Goal: Task Accomplishment & Management: Manage account settings

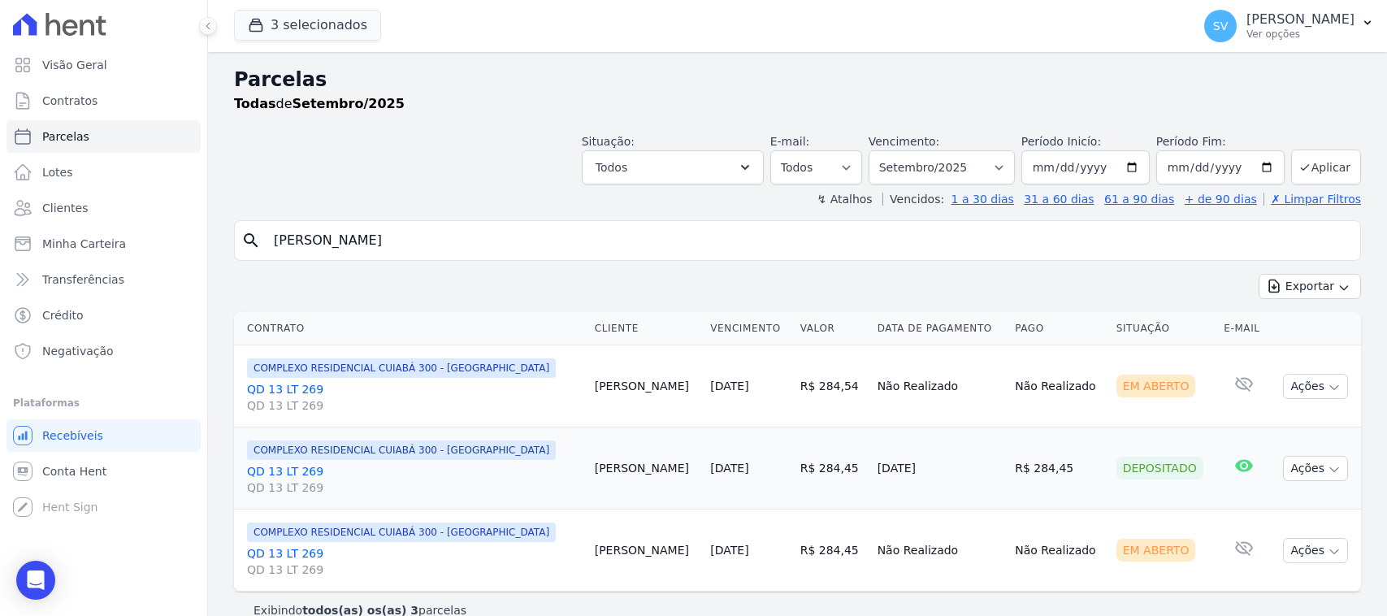
select select
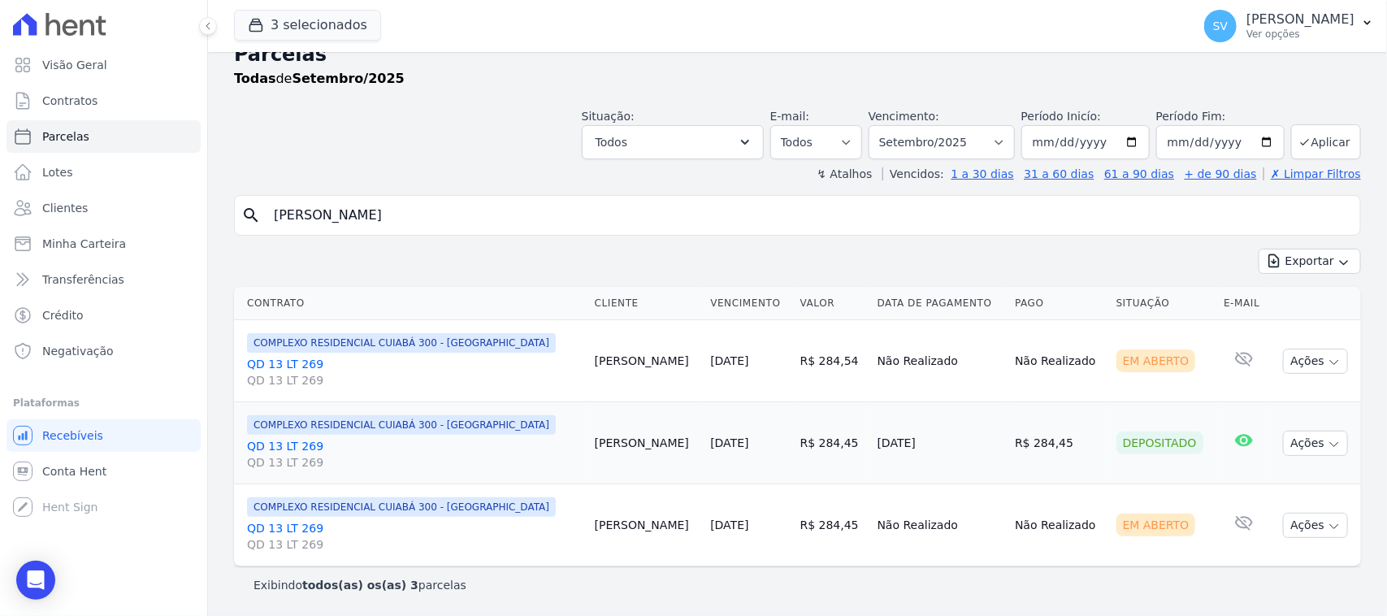
select select "08/2025"
click at [874, 125] on select "[GEOGRAPHIC_DATA] por período ──────── Todos os meses Outubro/2022 Novembro/202…" at bounding box center [942, 142] width 146 height 34
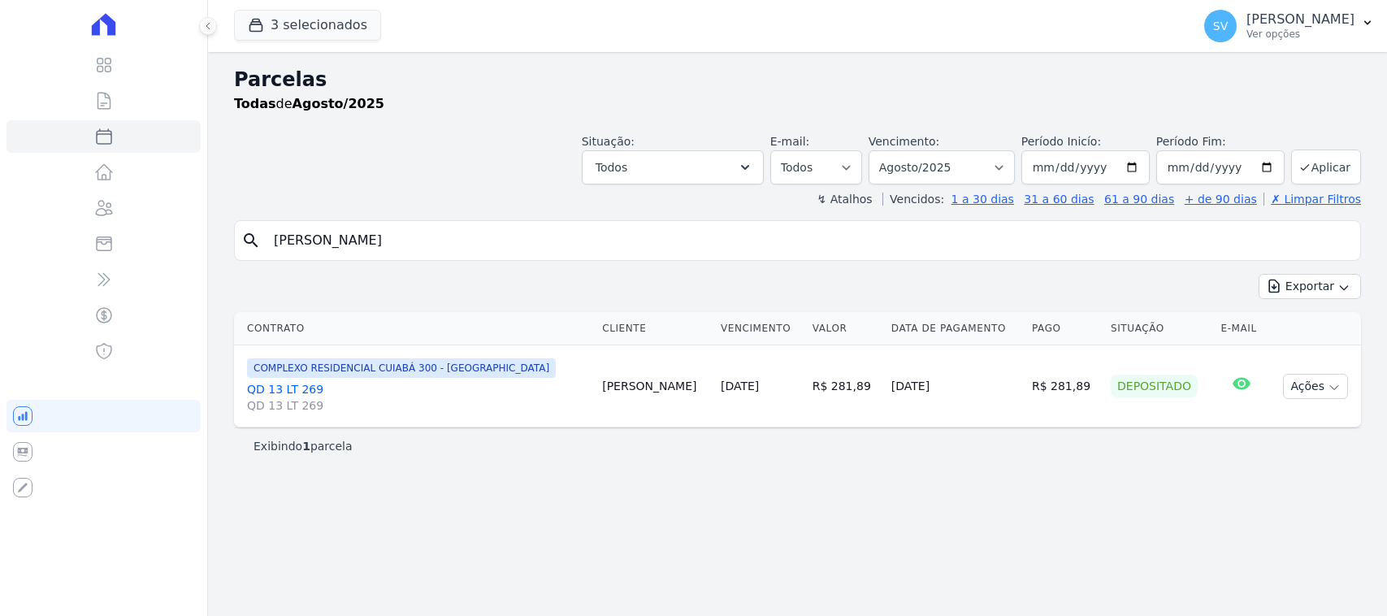
select select
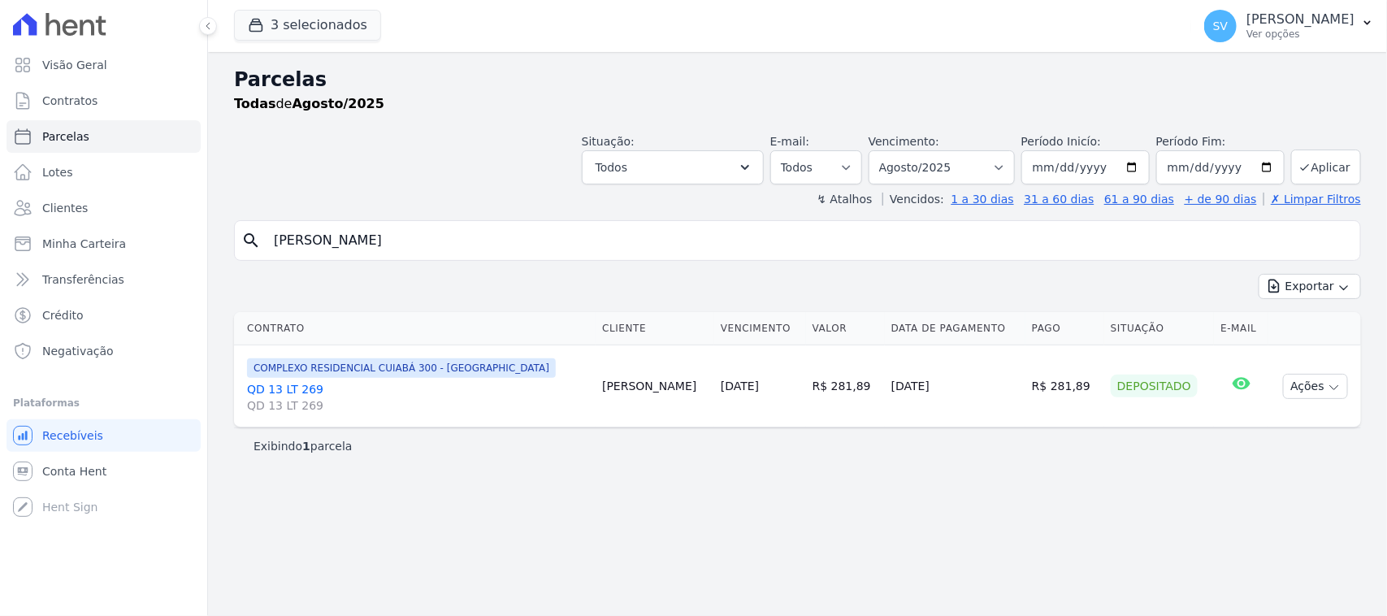
drag, startPoint x: 470, startPoint y: 238, endPoint x: 260, endPoint y: 228, distance: 209.9
click at [260, 228] on div "search gabriela gonzaga" at bounding box center [797, 240] width 1127 height 41
type input "weslaine castro"
select select
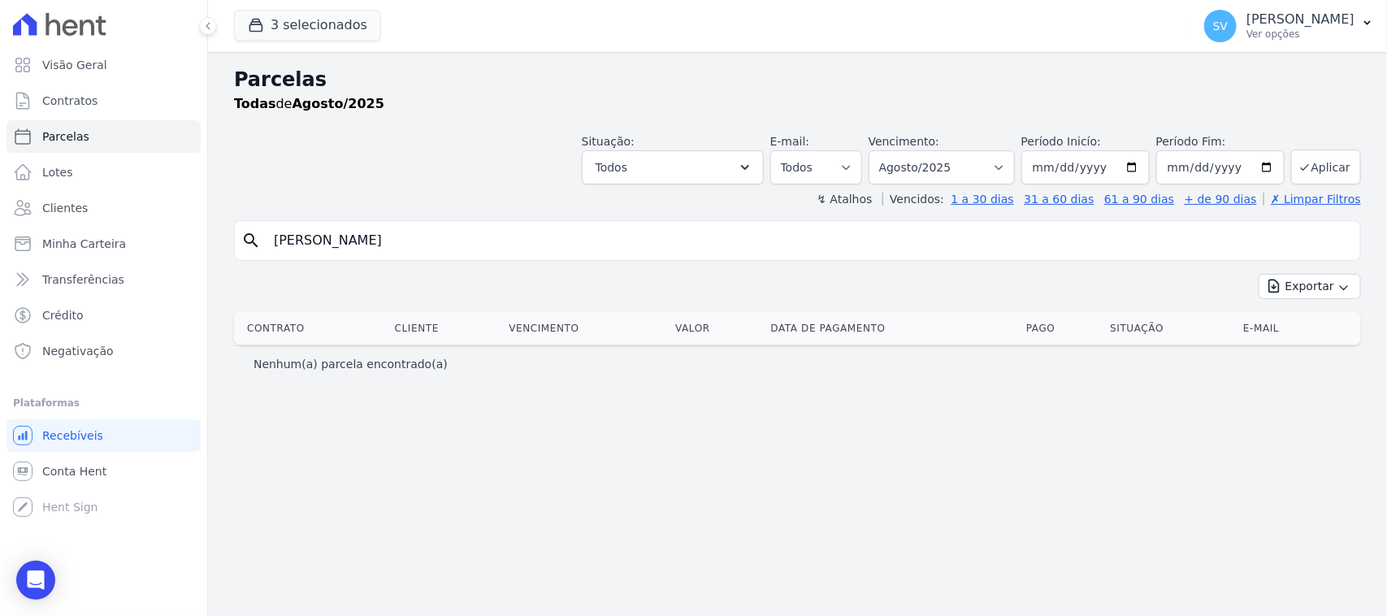
drag, startPoint x: 533, startPoint y: 254, endPoint x: 212, endPoint y: 232, distance: 321.7
click at [216, 241] on div "Parcelas Todas de Agosto/2025 Situação: Agendado Em Aberto Pago Processando Can…" at bounding box center [797, 334] width 1179 height 564
drag, startPoint x: 1176, startPoint y: 15, endPoint x: 1219, endPoint y: 82, distance: 80.0
click at [1247, 15] on p "[PERSON_NAME] [PERSON_NAME]" at bounding box center [1301, 19] width 108 height 16
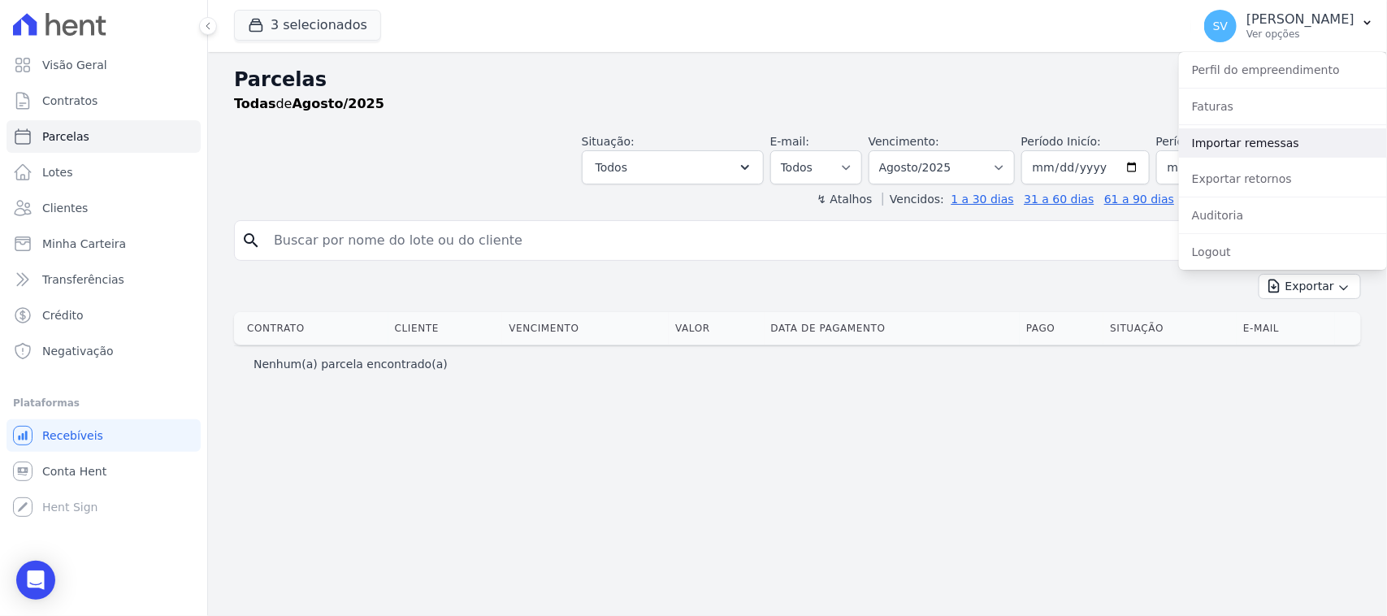
click at [1230, 149] on link "Importar remessas" at bounding box center [1283, 142] width 208 height 29
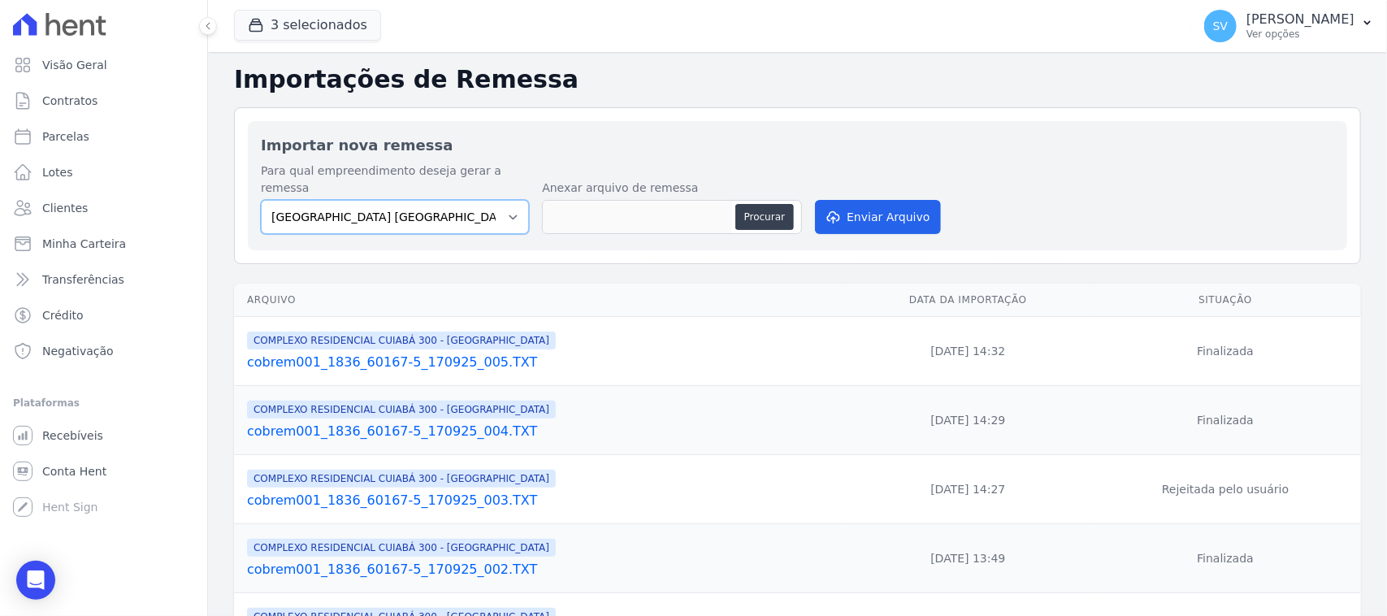
click at [440, 206] on select "[GEOGRAPHIC_DATA] COMPLEXO RESIDENCIAL [GEOGRAPHIC_DATA] 300 - [GEOGRAPHIC_DATA…" at bounding box center [395, 217] width 268 height 34
select select "a999329b-d322-46c5-b2df-9163b092fb9b"
click at [261, 200] on select "[GEOGRAPHIC_DATA] COMPLEXO RESIDENCIAL [GEOGRAPHIC_DATA] 300 - [GEOGRAPHIC_DATA…" at bounding box center [395, 217] width 268 height 34
click at [741, 204] on button "Procurar" at bounding box center [764, 217] width 59 height 26
type input "cobrem001_1836_60167-5_170925_006.TXT"
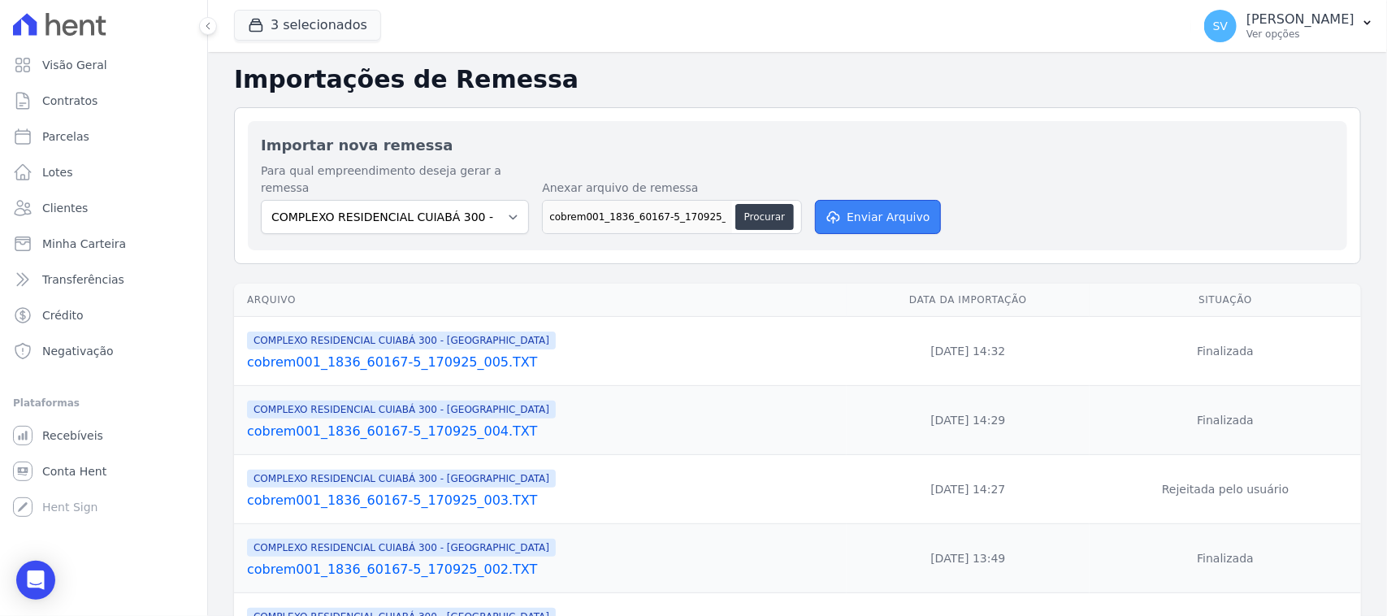
click at [860, 200] on button "Enviar Arquivo" at bounding box center [877, 217] width 125 height 34
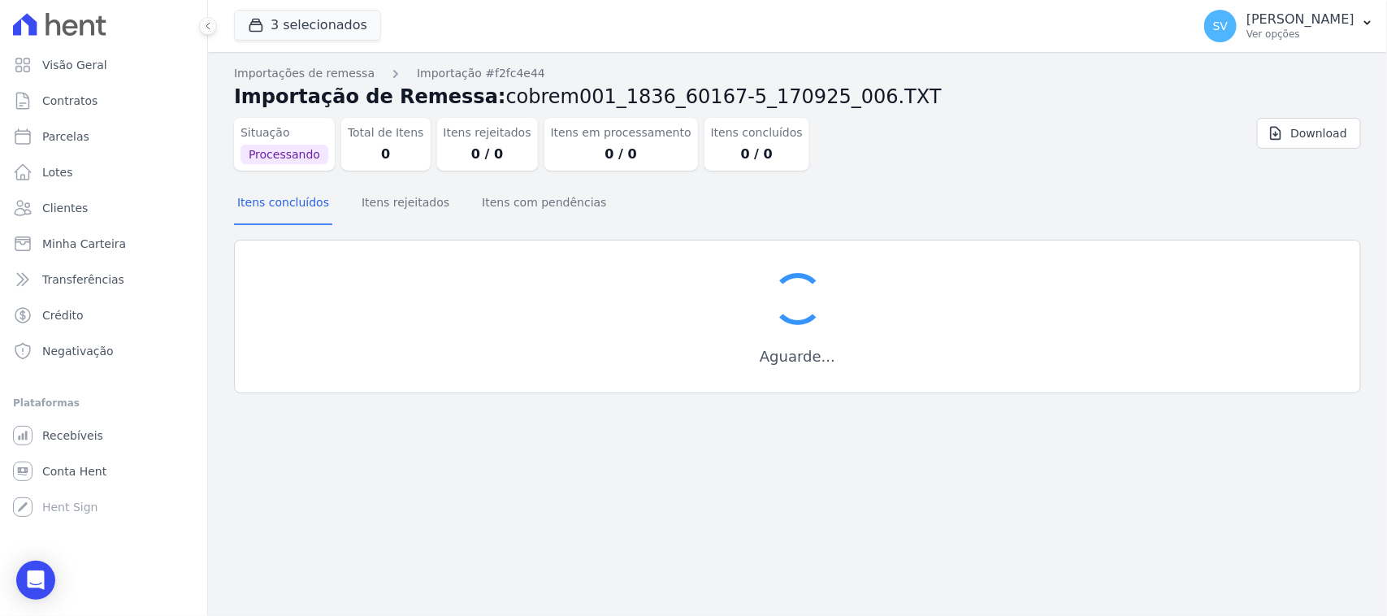
click at [509, 306] on div "Aguarde..." at bounding box center [797, 317] width 1127 height 154
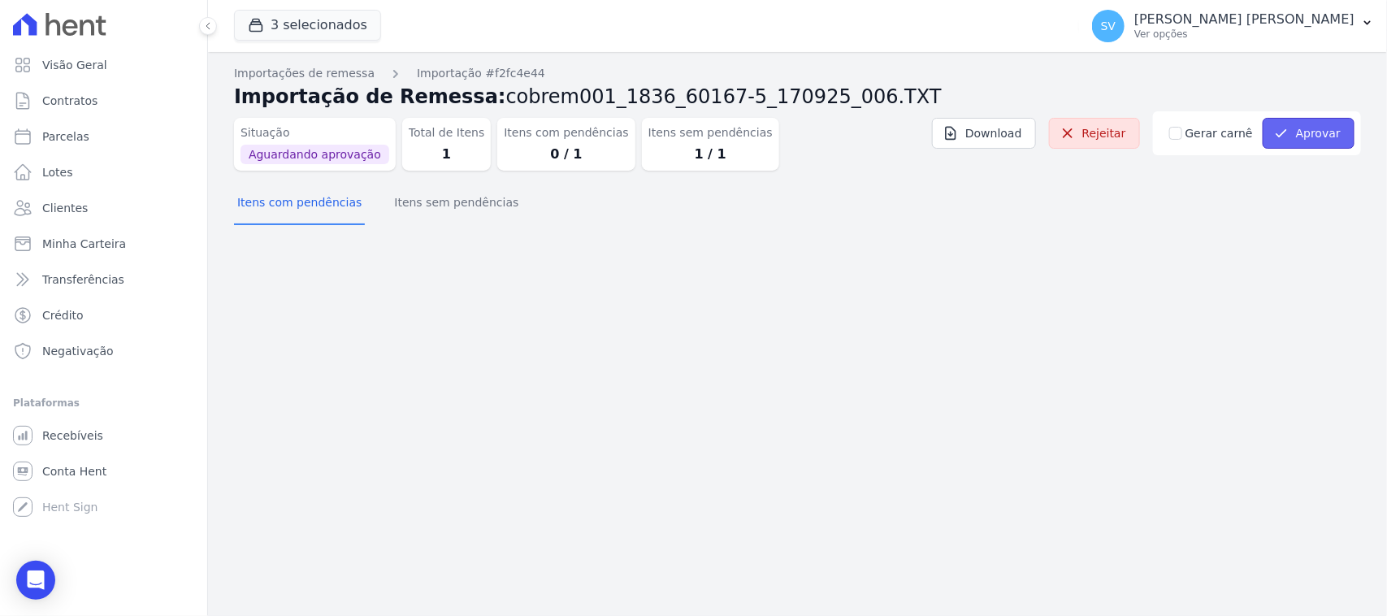
click at [1301, 134] on button "Aprovar" at bounding box center [1309, 133] width 92 height 31
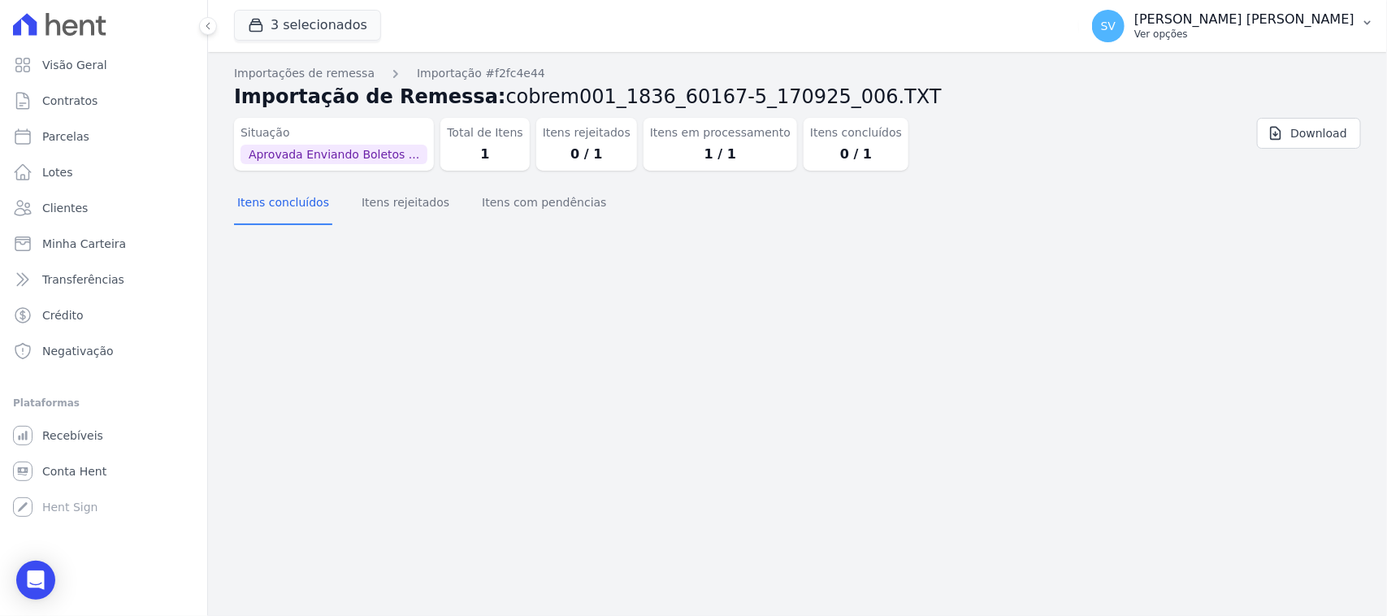
drag, startPoint x: 1227, startPoint y: 22, endPoint x: 1224, endPoint y: 37, distance: 15.8
click at [1227, 21] on p "[PERSON_NAME]" at bounding box center [1244, 19] width 220 height 16
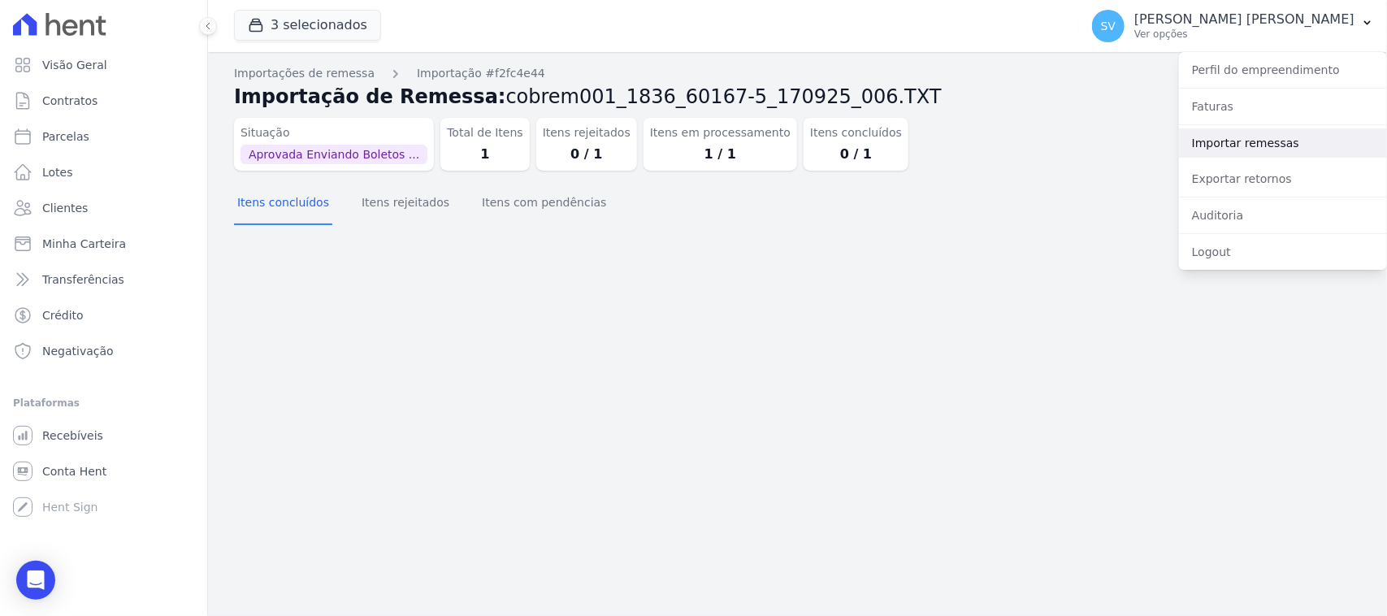
click at [1239, 156] on link "Importar remessas" at bounding box center [1283, 142] width 208 height 29
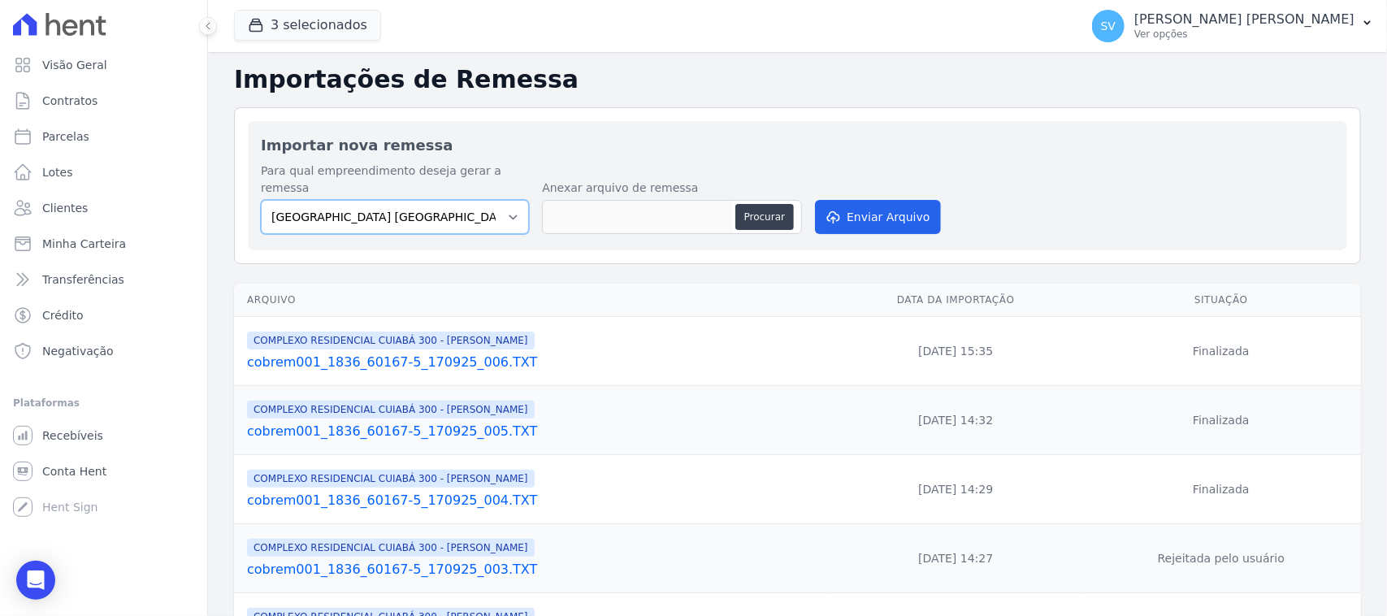
drag, startPoint x: 367, startPoint y: 188, endPoint x: 382, endPoint y: 197, distance: 17.8
click at [367, 200] on select "[GEOGRAPHIC_DATA] COMPLEXO RESIDENCIAL [GEOGRAPHIC_DATA] 300 - [GEOGRAPHIC_DATA…" at bounding box center [395, 217] width 268 height 34
select select "a999329b-d322-46c5-b2df-9163b092fb9b"
click at [261, 200] on select "[GEOGRAPHIC_DATA] COMPLEXO RESIDENCIAL [GEOGRAPHIC_DATA] 300 - [GEOGRAPHIC_DATA…" at bounding box center [395, 217] width 268 height 34
click at [774, 204] on button "Procurar" at bounding box center [764, 217] width 59 height 26
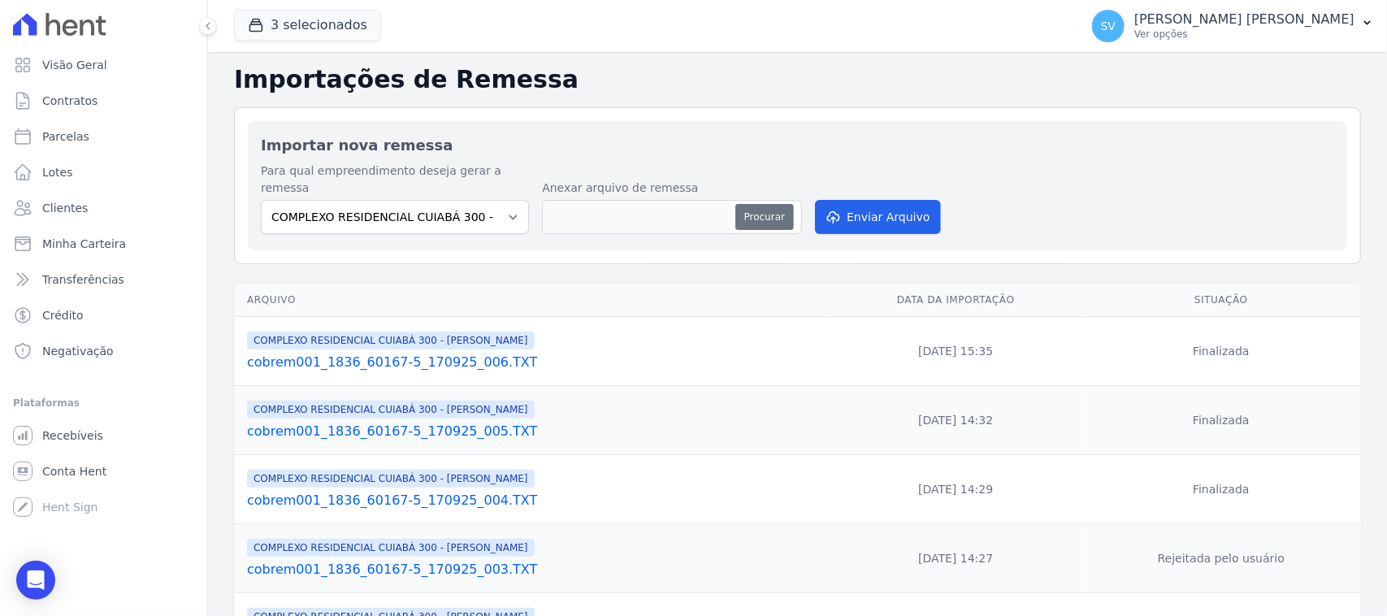
type input "cobrem001_1836_60167-5_170925_008.TXT"
click at [907, 200] on button "Enviar Arquivo" at bounding box center [877, 217] width 125 height 34
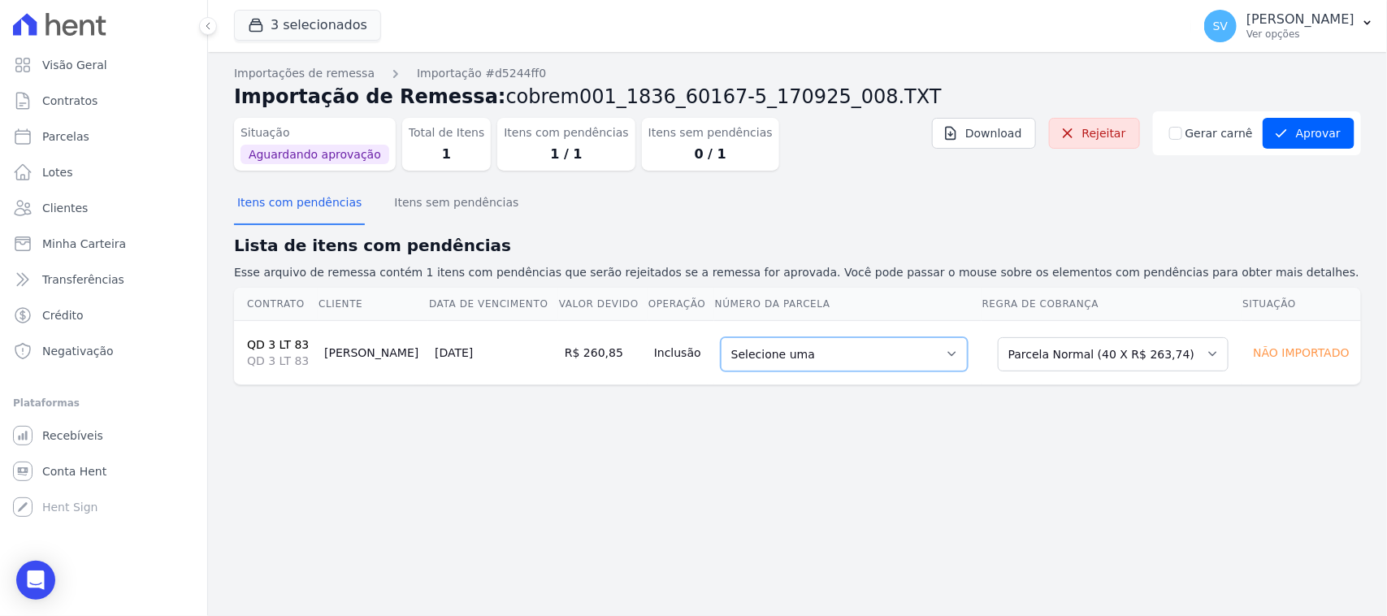
click at [818, 338] on select "Selecione uma 6 - 10/10/2025 - R$ 263,74 - Agendado 7 - 10/11/2025 - R$ 263,74 …" at bounding box center [844, 354] width 247 height 34
click at [833, 354] on select "Selecione uma 6 - 10/10/2025 - R$ 263,74 - Agendado 7 - 10/11/2025 - R$ 263,74 …" at bounding box center [844, 354] width 247 height 34
drag, startPoint x: 374, startPoint y: 350, endPoint x: 321, endPoint y: 349, distance: 52.8
click at [321, 349] on td "Julio Lima" at bounding box center [373, 352] width 111 height 64
copy td "Julio Lima"
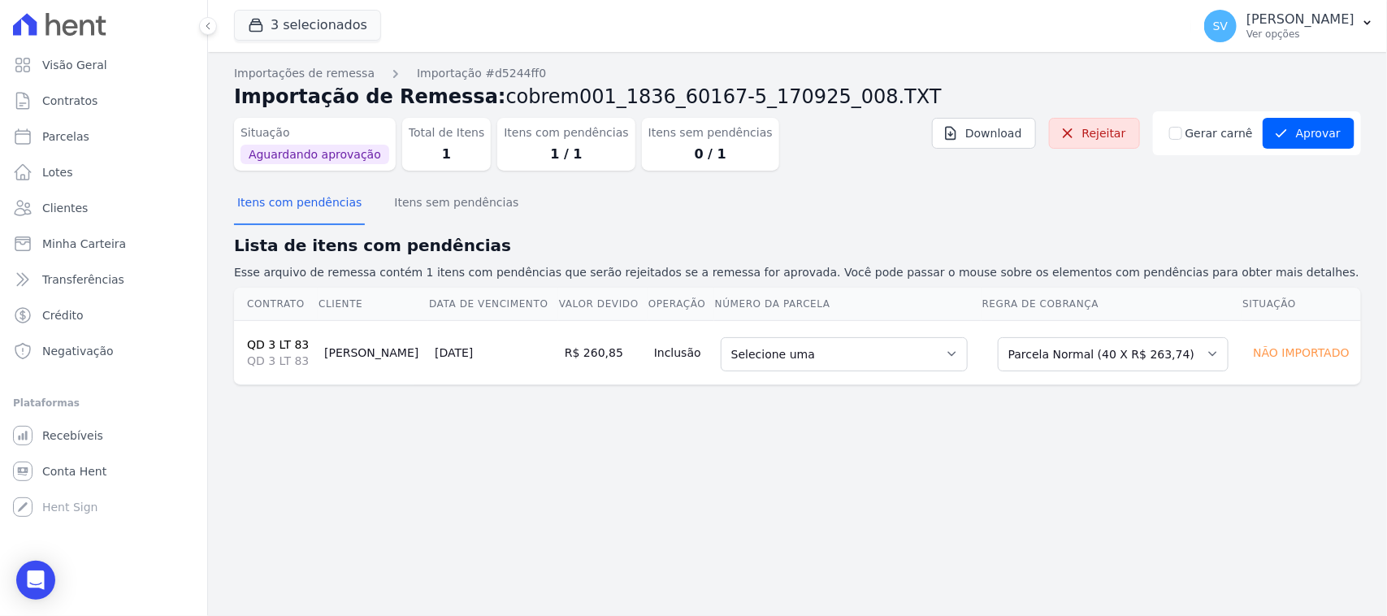
click at [440, 445] on div "Importações de remessa Importação #d5244ff0 Importação de Remessa: cobrem001_18…" at bounding box center [797, 334] width 1179 height 564
click at [136, 127] on link "Parcelas" at bounding box center [104, 136] width 194 height 33
select select
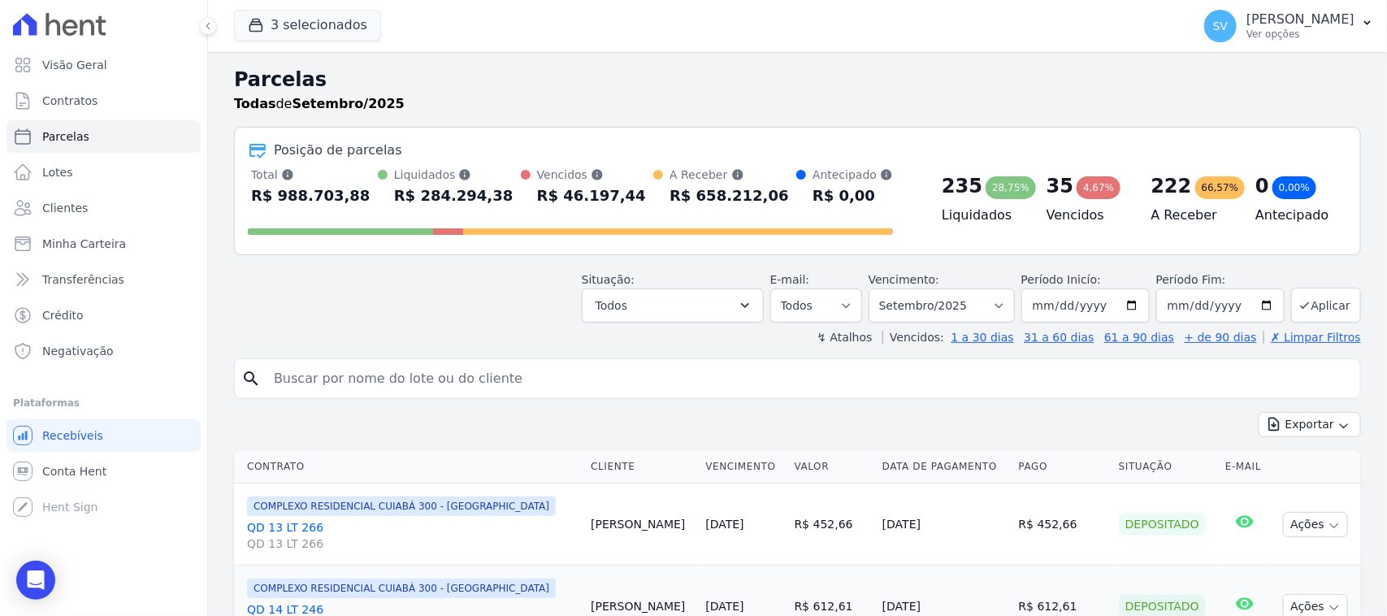
click at [375, 375] on input "search" at bounding box center [809, 378] width 1090 height 33
paste input "Julio Lima"
type input "Julio Lima"
select select
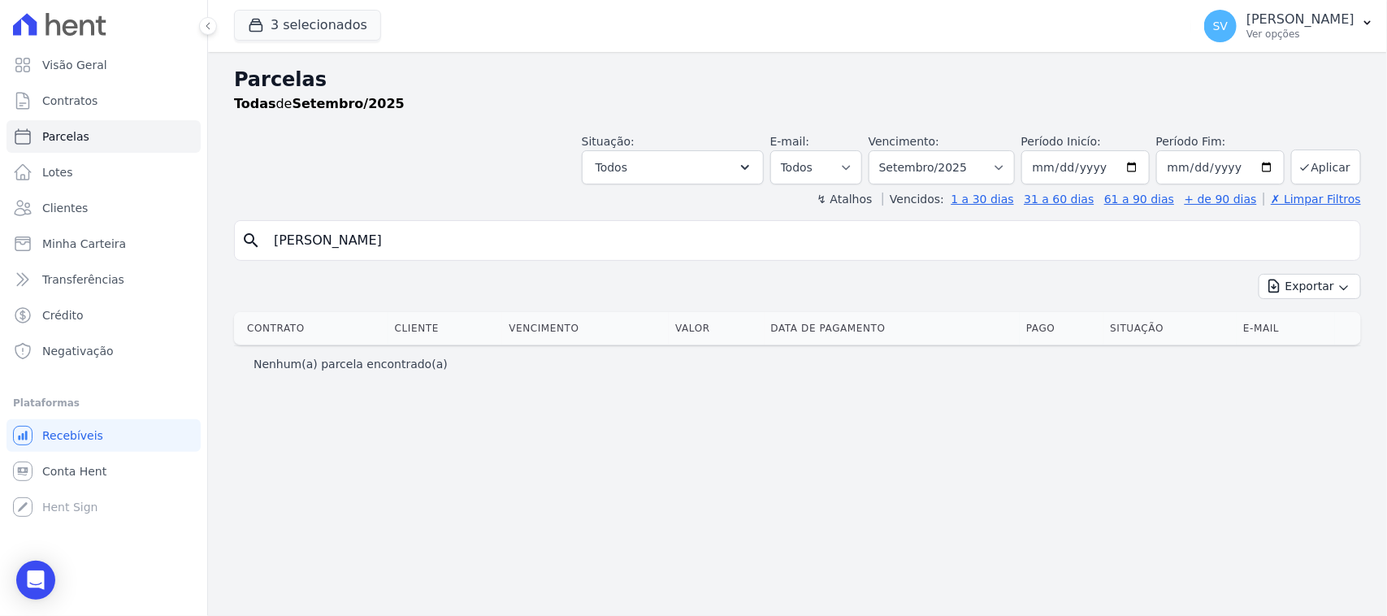
click at [615, 229] on input "Julio Lima" at bounding box center [809, 240] width 1090 height 33
click at [923, 169] on select "Filtrar por período ──────── Todos os meses Outubro/2022 Novembro/2022 Dezembro…" at bounding box center [942, 167] width 146 height 34
select select "08/2025"
click at [890, 150] on select "Filtrar por período ──────── Todos os meses Outubro/2022 Novembro/2022 Dezembro…" at bounding box center [942, 167] width 146 height 34
select select
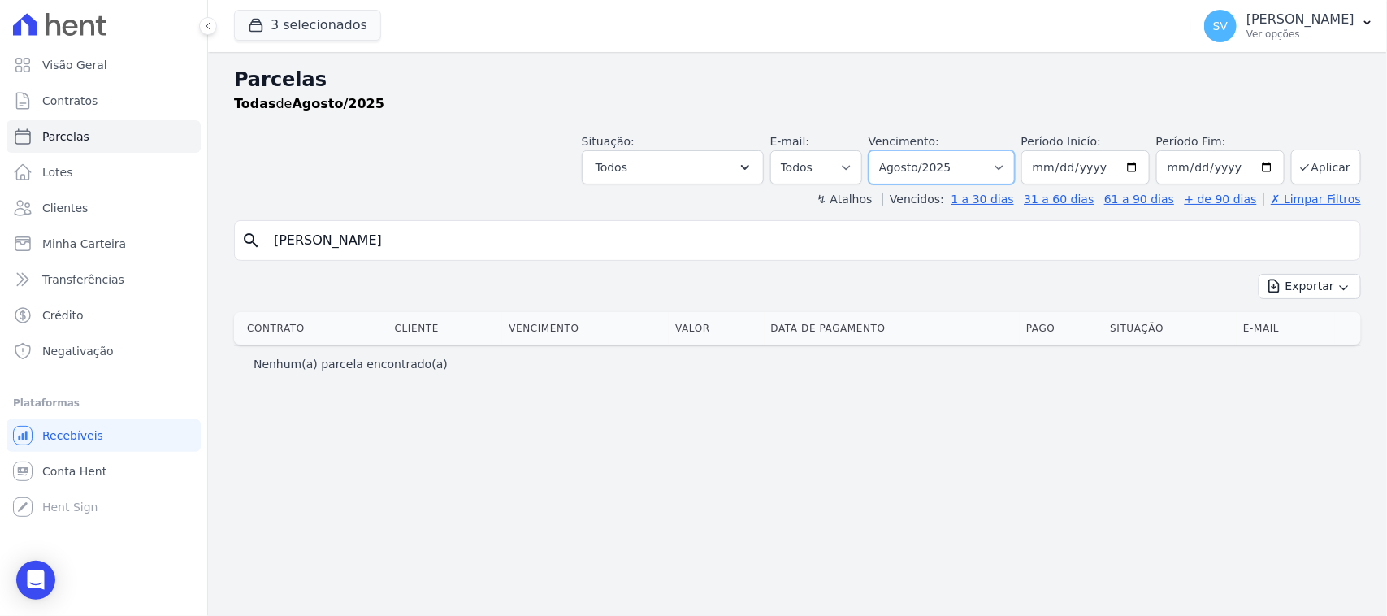
click at [936, 164] on select "[GEOGRAPHIC_DATA] por período ──────── Todos os meses Outubro/2022 Novembro/202…" at bounding box center [942, 167] width 146 height 34
select select "09/2025"
click at [890, 150] on select "Filtrar por período ──────── Todos os meses Outubro/2022 Novembro/2022 Dezembro…" at bounding box center [942, 167] width 146 height 34
select select
drag, startPoint x: 809, startPoint y: 233, endPoint x: 217, endPoint y: 241, distance: 592.5
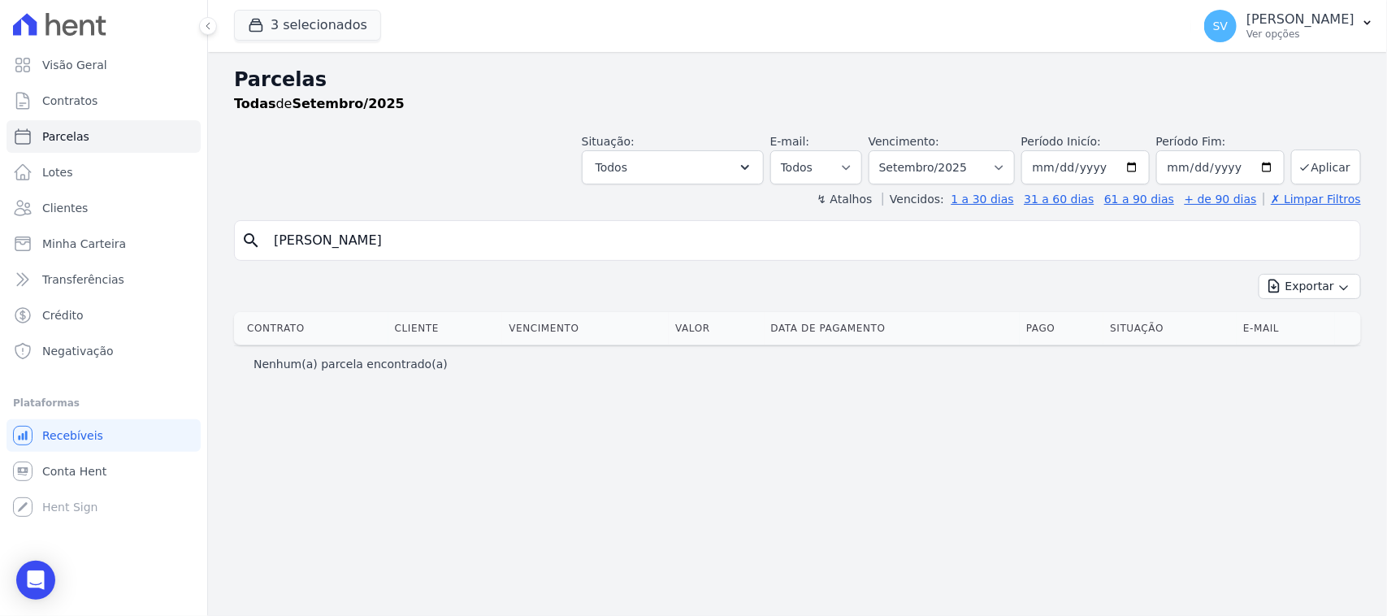
click at [217, 241] on div "Parcelas Todas de Setembro/2025 Situação: Agendado Em Aberto Pago Processando C…" at bounding box center [797, 334] width 1179 height 564
drag, startPoint x: 382, startPoint y: 245, endPoint x: 407, endPoint y: 246, distance: 25.2
click at [382, 245] on input "[PERSON_NAME]" at bounding box center [809, 240] width 1090 height 33
drag, startPoint x: 436, startPoint y: 248, endPoint x: 191, endPoint y: 232, distance: 245.1
click at [191, 232] on div "Visão Geral Contratos Parcelas Lotes Clientes Minha Carteira Transferências Cré…" at bounding box center [693, 308] width 1387 height 616
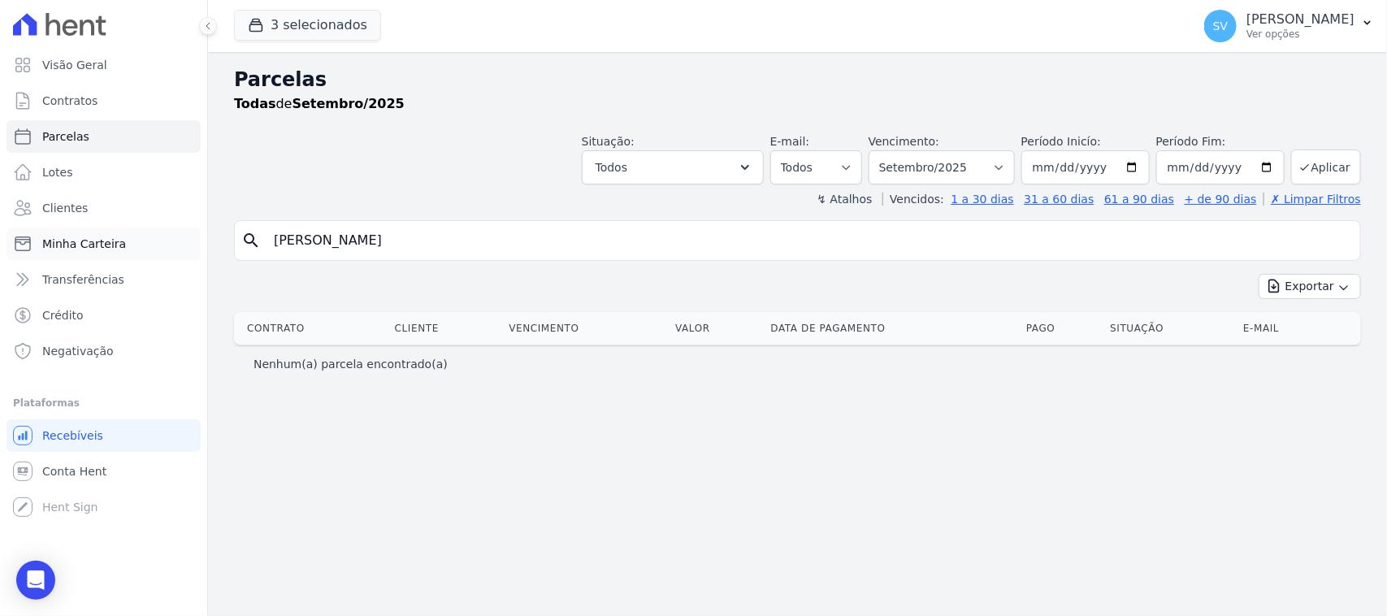
paste input "ULIO CESAR BEZERRA LIMA"
type input "JULIO CESAR BEZERRA LIMA"
select select
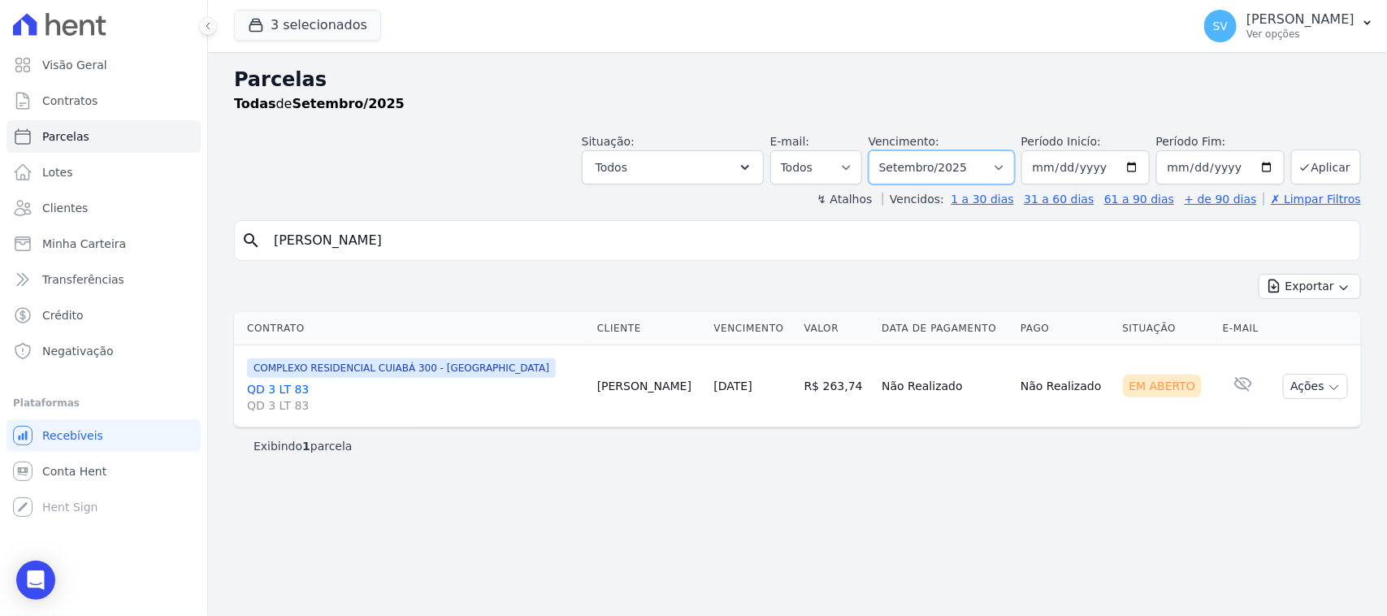
click at [935, 164] on select "[GEOGRAPHIC_DATA] por período ──────── Todos os meses Outubro/2022 Novembro/202…" at bounding box center [942, 167] width 146 height 34
select select "08/2025"
click at [890, 150] on select "[GEOGRAPHIC_DATA] por período ──────── Todos os meses Outubro/2022 Novembro/202…" at bounding box center [942, 167] width 146 height 34
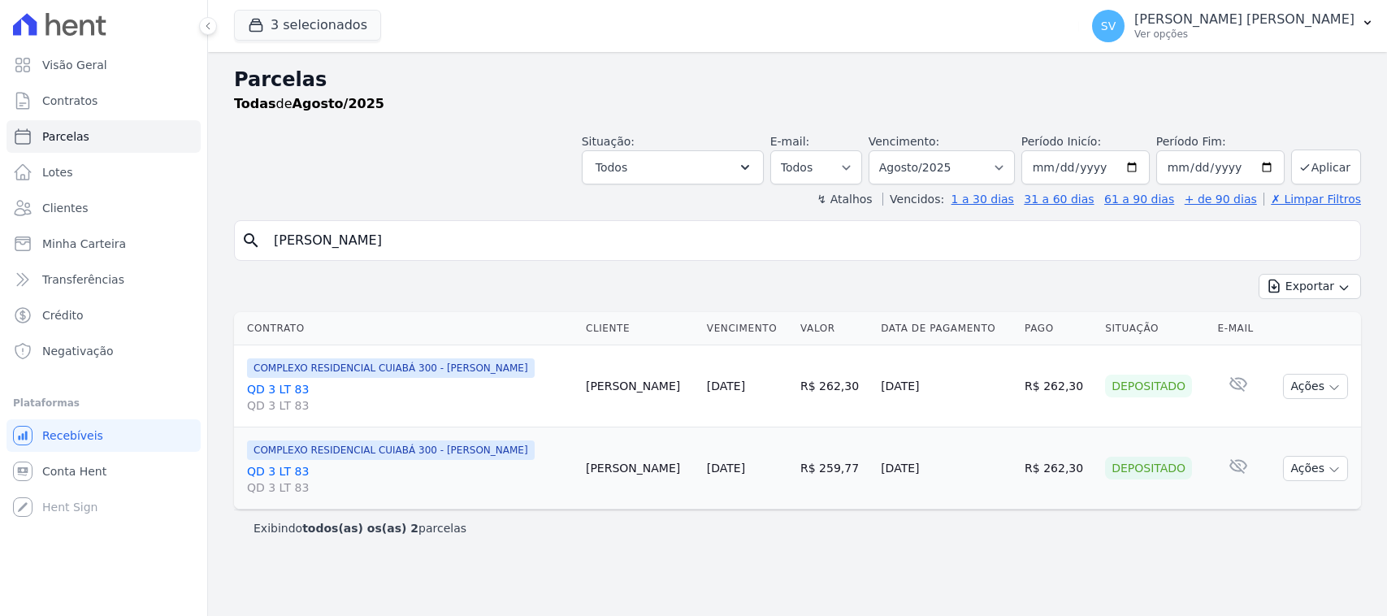
select select
click at [1152, 13] on div "[PERSON_NAME] [PERSON_NAME] Ver opções" at bounding box center [1223, 26] width 262 height 33
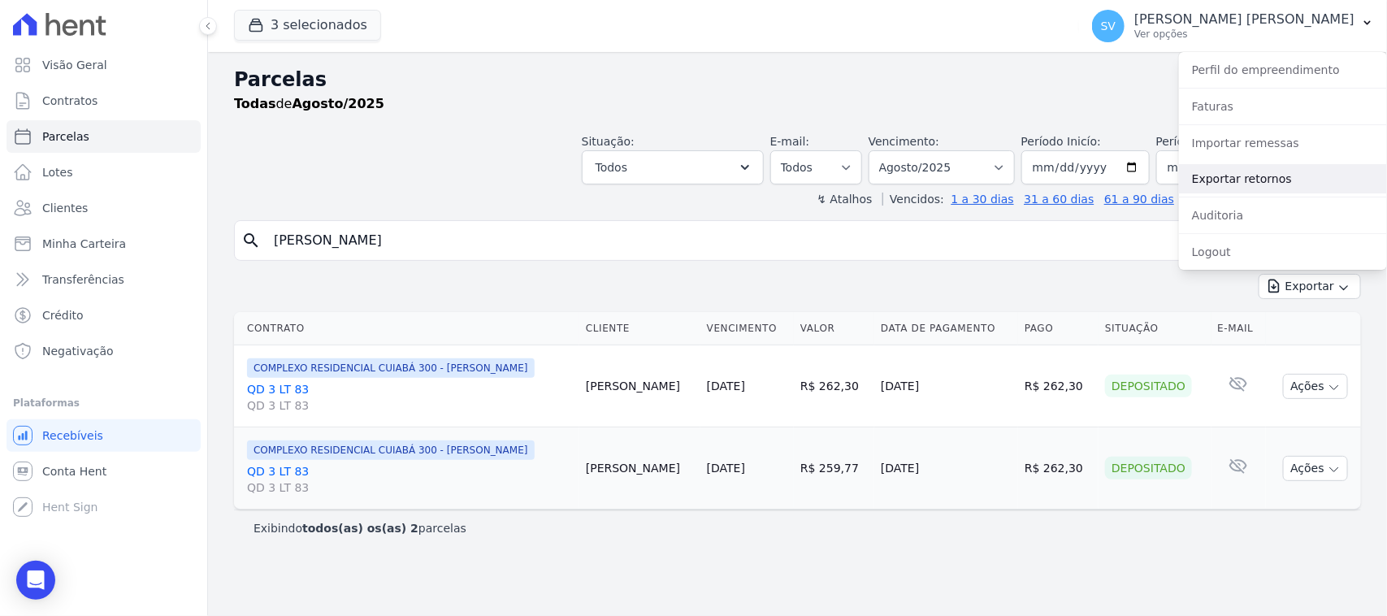
click at [1230, 172] on link "Exportar retornos" at bounding box center [1283, 178] width 208 height 29
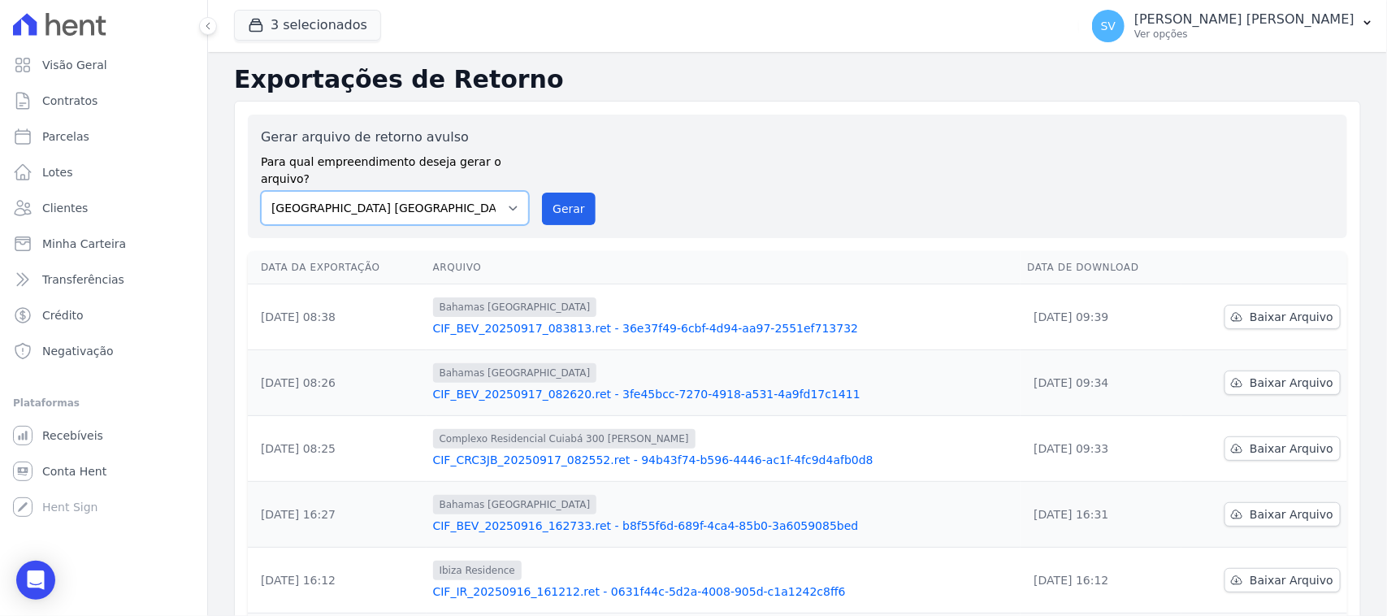
click at [395, 200] on select "[GEOGRAPHIC_DATA] COMPLEXO RESIDENCIAL [GEOGRAPHIC_DATA] 300 - [PERSON_NAME][GE…" at bounding box center [395, 208] width 268 height 34
select select "a999329b-d322-46c5-b2df-9163b092fb9b"
click at [261, 191] on select "[GEOGRAPHIC_DATA] COMPLEXO RESIDENCIAL [GEOGRAPHIC_DATA] 300 - [PERSON_NAME][GE…" at bounding box center [395, 208] width 268 height 34
click at [557, 193] on button "Gerar" at bounding box center [569, 209] width 54 height 33
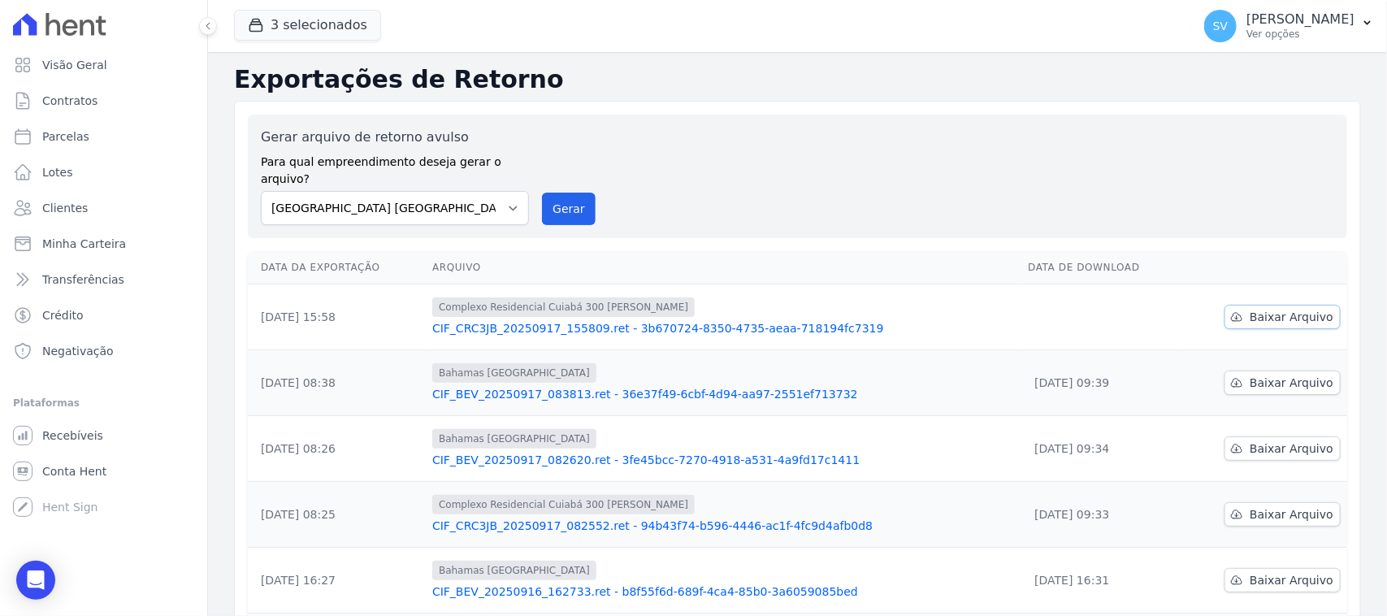
click at [1250, 309] on span "Baixar Arquivo" at bounding box center [1292, 317] width 84 height 16
drag, startPoint x: 997, startPoint y: 154, endPoint x: 1225, endPoint y: 164, distance: 227.7
click at [997, 156] on div "Gerar arquivo de retorno avulso Para qual empreendimento deseja gerar o arquivo…" at bounding box center [798, 177] width 1074 height 98
click at [482, 193] on select "[GEOGRAPHIC_DATA] COMPLEXO RESIDENCIAL [GEOGRAPHIC_DATA] 300 - [GEOGRAPHIC_DATA…" at bounding box center [395, 208] width 268 height 34
click at [261, 191] on select "[GEOGRAPHIC_DATA] COMPLEXO RESIDENCIAL [GEOGRAPHIC_DATA] 300 - [GEOGRAPHIC_DATA…" at bounding box center [395, 208] width 268 height 34
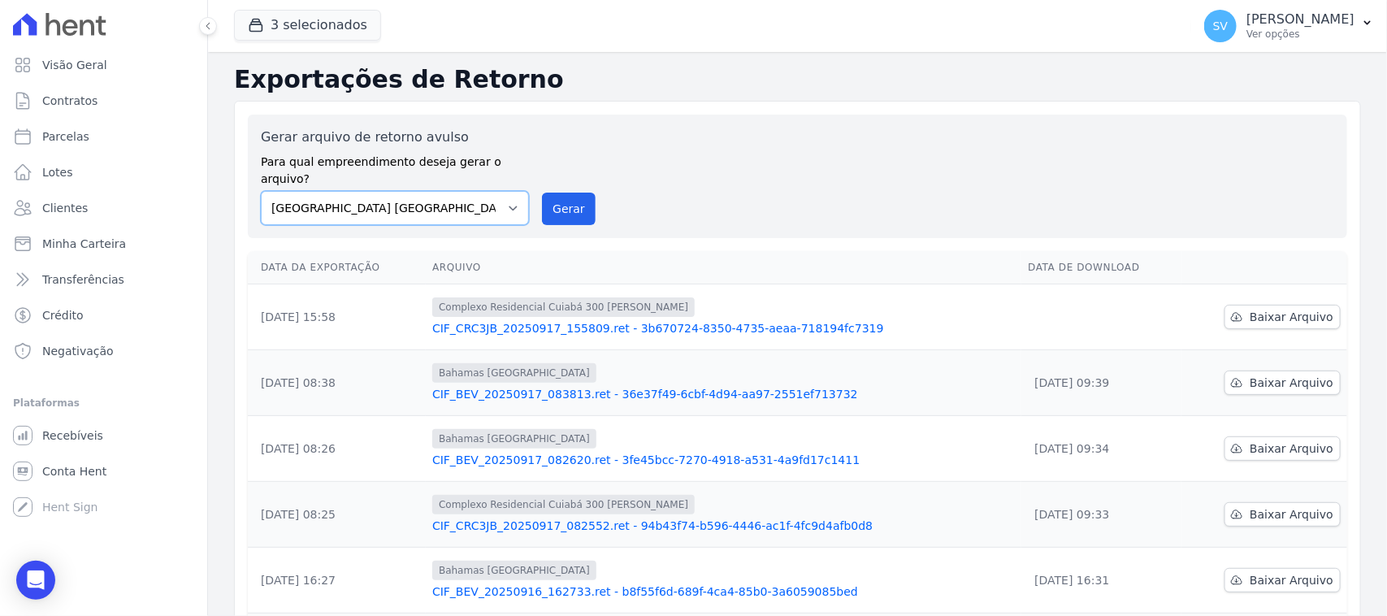
click at [470, 191] on select "[GEOGRAPHIC_DATA] COMPLEXO RESIDENCIAL [GEOGRAPHIC_DATA] 300 - [GEOGRAPHIC_DATA…" at bounding box center [395, 208] width 268 height 34
drag, startPoint x: 555, startPoint y: 189, endPoint x: 756, endPoint y: 138, distance: 207.0
click at [557, 193] on button "Gerar" at bounding box center [569, 209] width 54 height 33
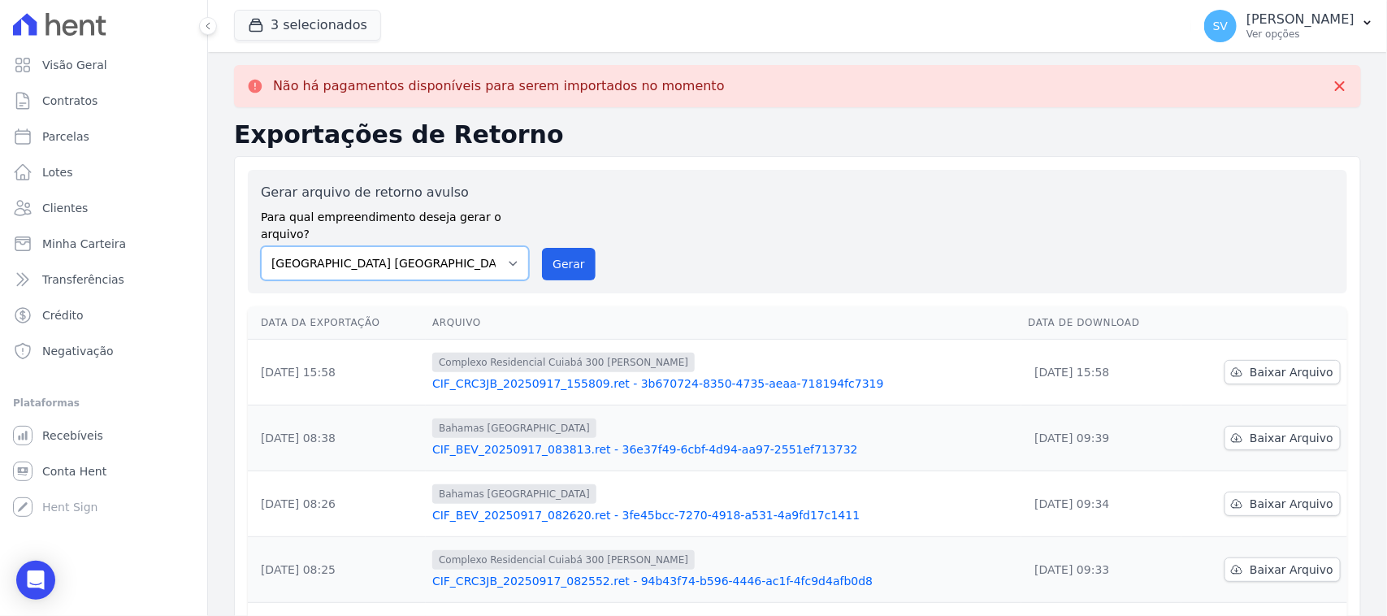
click at [457, 246] on select "[GEOGRAPHIC_DATA] COMPLEXO RESIDENCIAL [GEOGRAPHIC_DATA] 300 - [GEOGRAPHIC_DATA…" at bounding box center [395, 263] width 268 height 34
select select "73a372cd-5640-41c8-aaea-11bd74619c10"
click at [261, 246] on select "[GEOGRAPHIC_DATA] COMPLEXO RESIDENCIAL [GEOGRAPHIC_DATA] 300 - [GEOGRAPHIC_DATA…" at bounding box center [395, 263] width 268 height 34
click at [570, 248] on button "Gerar" at bounding box center [569, 264] width 54 height 33
click at [429, 248] on select "[GEOGRAPHIC_DATA] COMPLEXO RESIDENCIAL [GEOGRAPHIC_DATA] 300 - [GEOGRAPHIC_DATA…" at bounding box center [395, 263] width 268 height 34
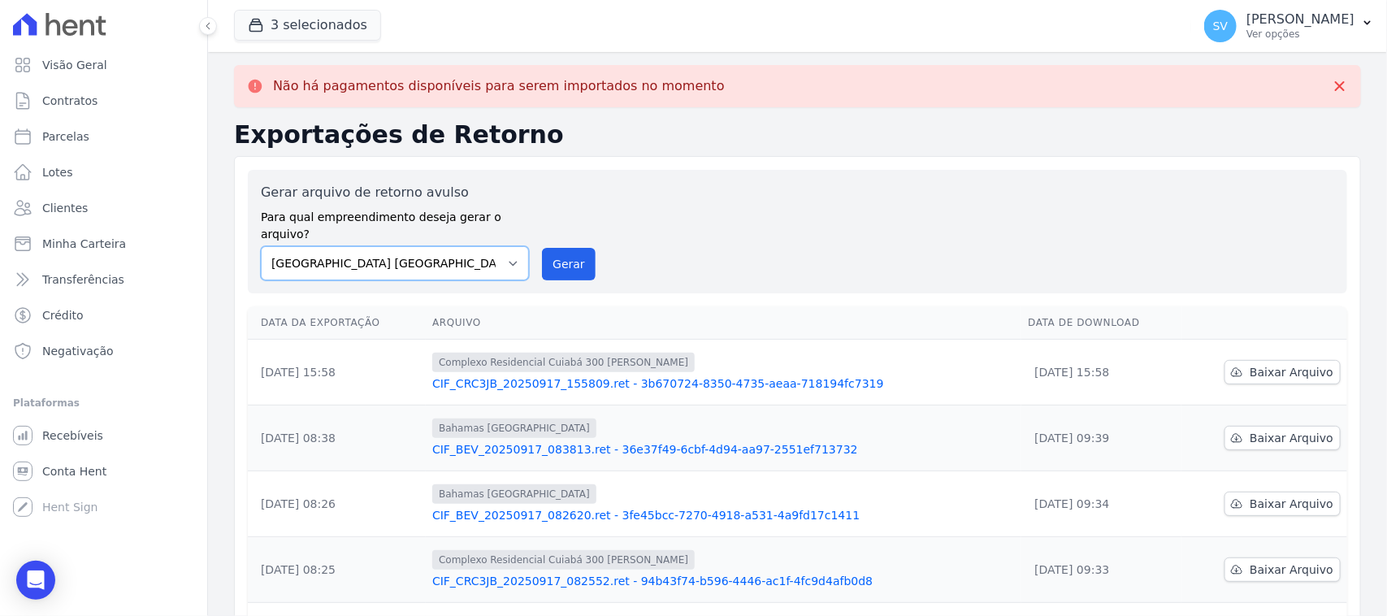
select select "a999329b-d322-46c5-b2df-9163b092fb9b"
click at [261, 246] on select "[GEOGRAPHIC_DATA] COMPLEXO RESIDENCIAL [GEOGRAPHIC_DATA] 300 - [GEOGRAPHIC_DATA…" at bounding box center [395, 263] width 268 height 34
click at [570, 256] on button "Gerar" at bounding box center [569, 264] width 54 height 33
click at [679, 193] on div "Gerar arquivo de retorno avulso Para qual empreendimento deseja gerar o arquivo…" at bounding box center [798, 232] width 1074 height 98
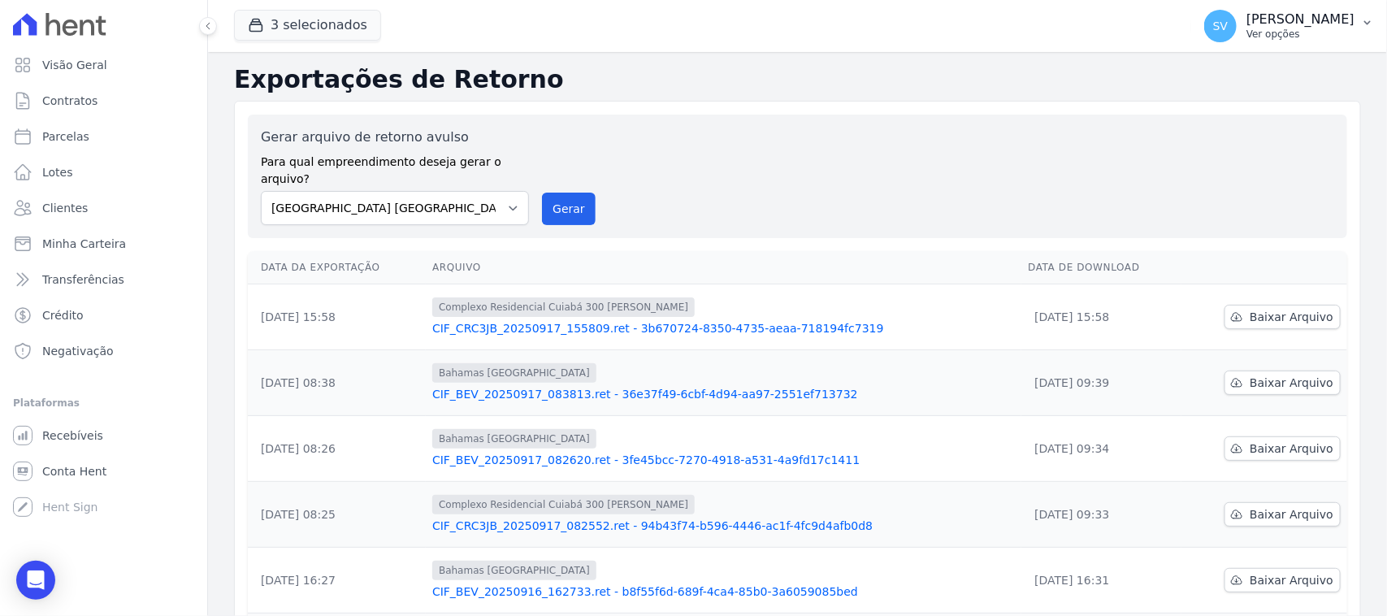
click at [1247, 26] on p "[PERSON_NAME]" at bounding box center [1301, 19] width 108 height 16
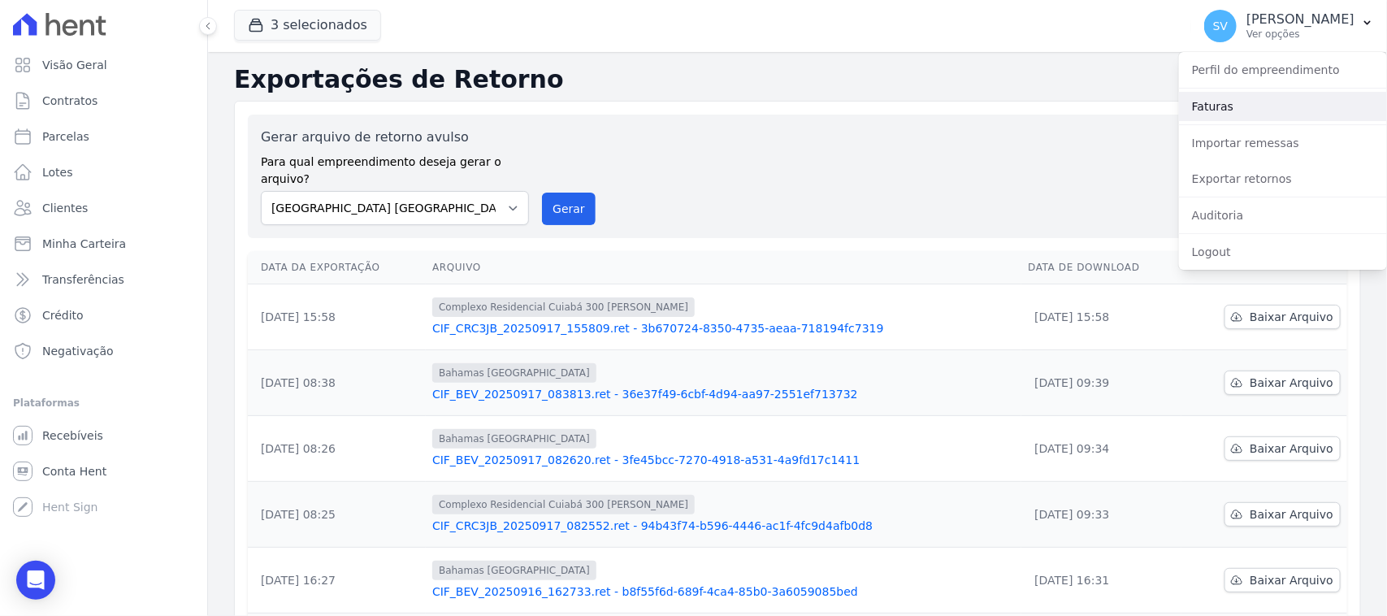
click at [1261, 106] on link "Faturas" at bounding box center [1283, 106] width 208 height 29
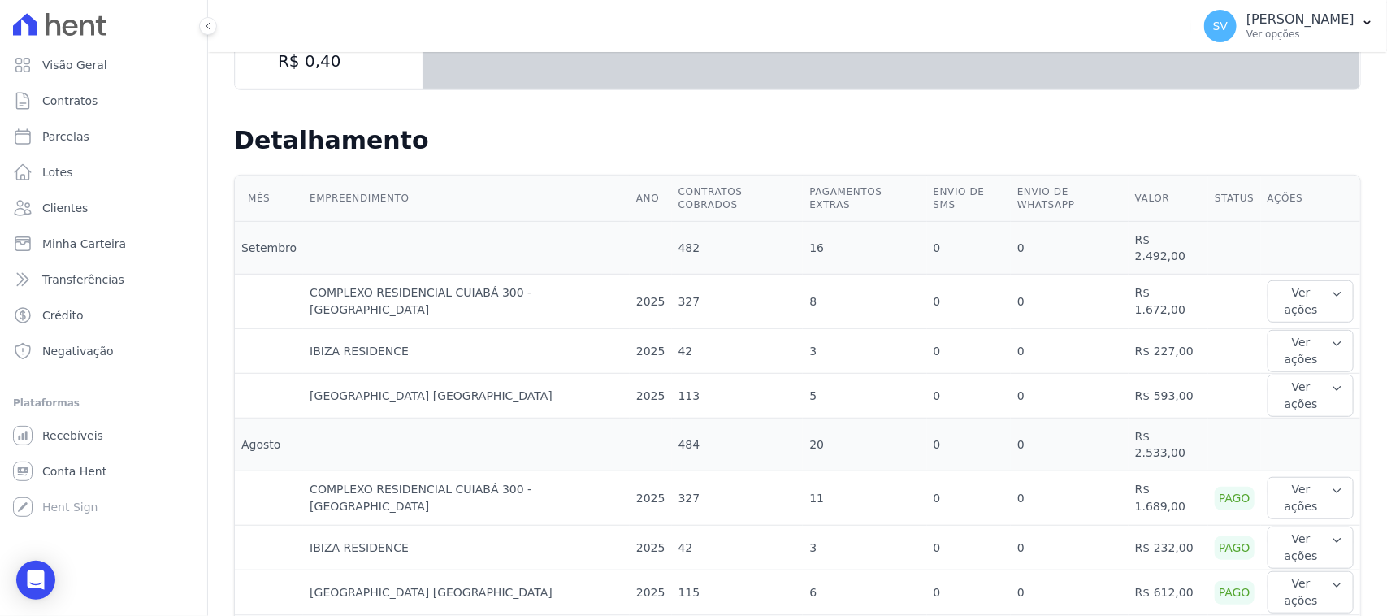
scroll to position [305, 0]
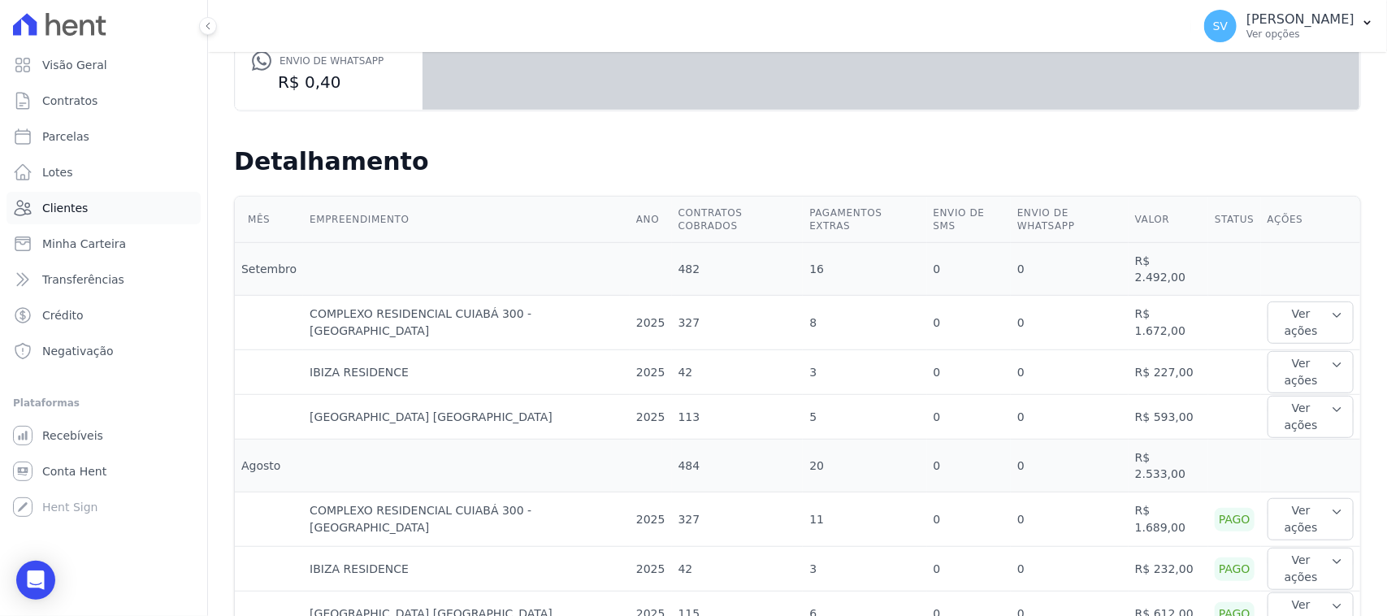
click at [140, 196] on link "Clientes" at bounding box center [104, 208] width 194 height 33
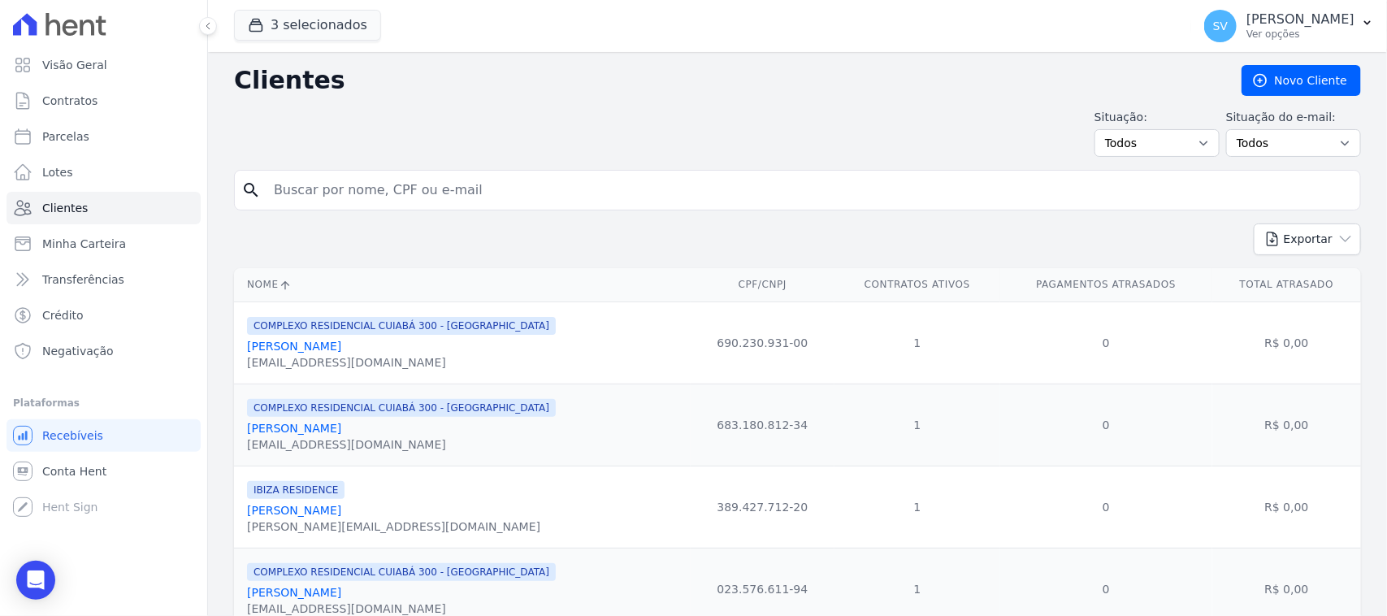
click at [406, 199] on input "search" at bounding box center [809, 190] width 1090 height 33
type input "[PERSON_NAME] DO NASCIMENTO"
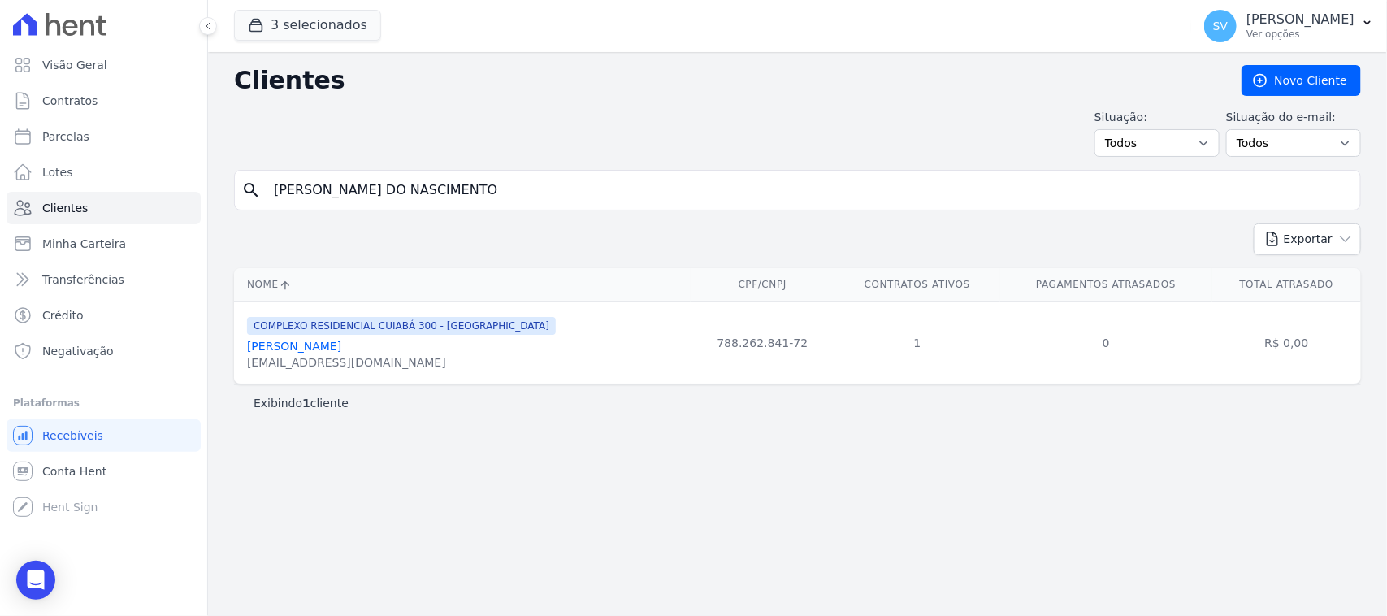
click at [341, 341] on link "[PERSON_NAME]" at bounding box center [294, 346] width 94 height 13
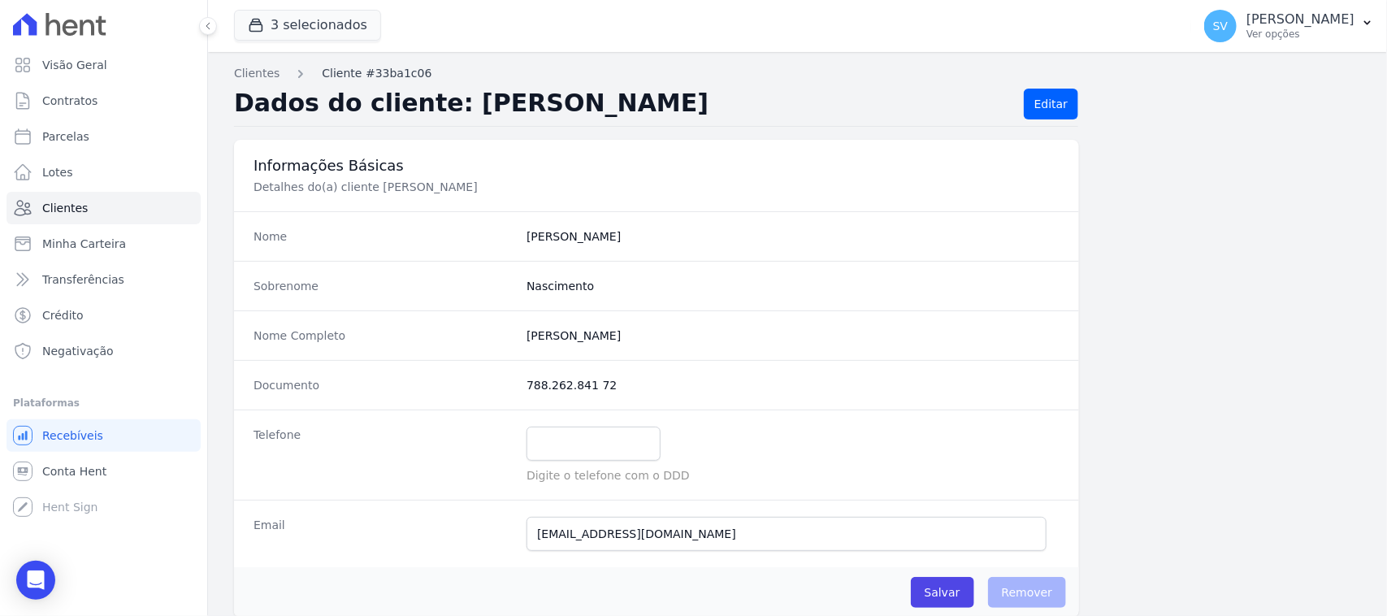
click at [362, 65] on link "Cliente #33ba1c06" at bounding box center [377, 73] width 110 height 17
click at [132, 110] on link "Contratos" at bounding box center [104, 101] width 194 height 33
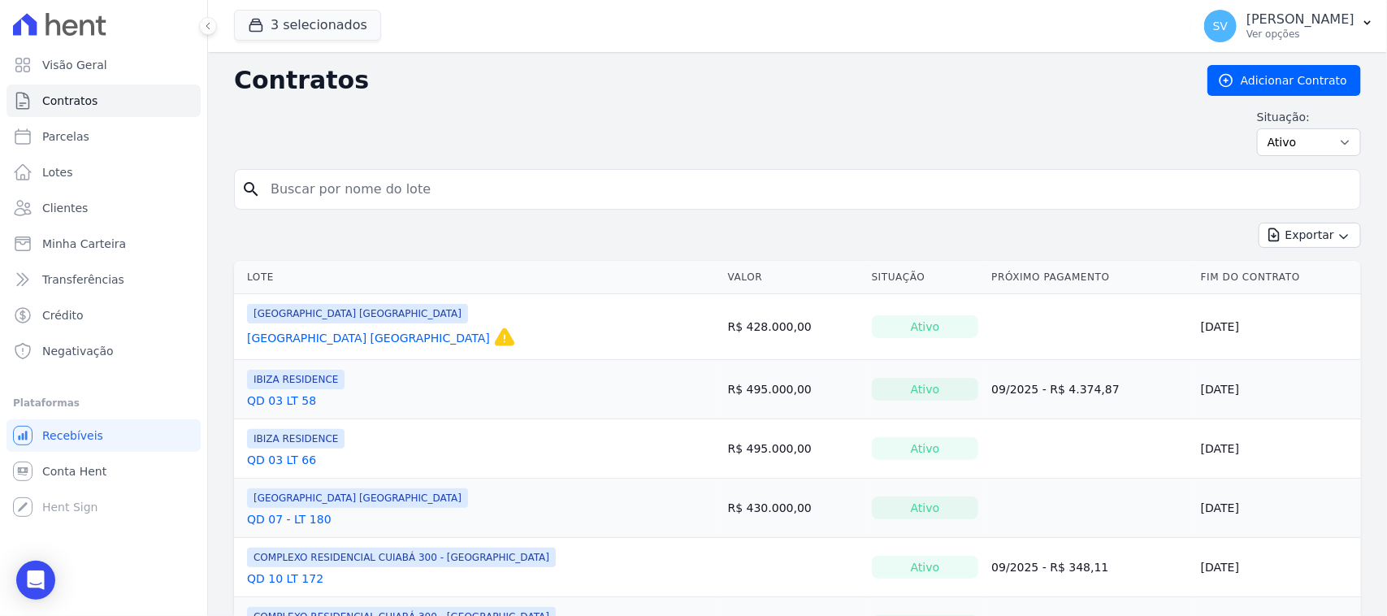
click at [425, 183] on input "search" at bounding box center [807, 189] width 1093 height 33
type input "[PERSON_NAME] DO NASCIMENTO"
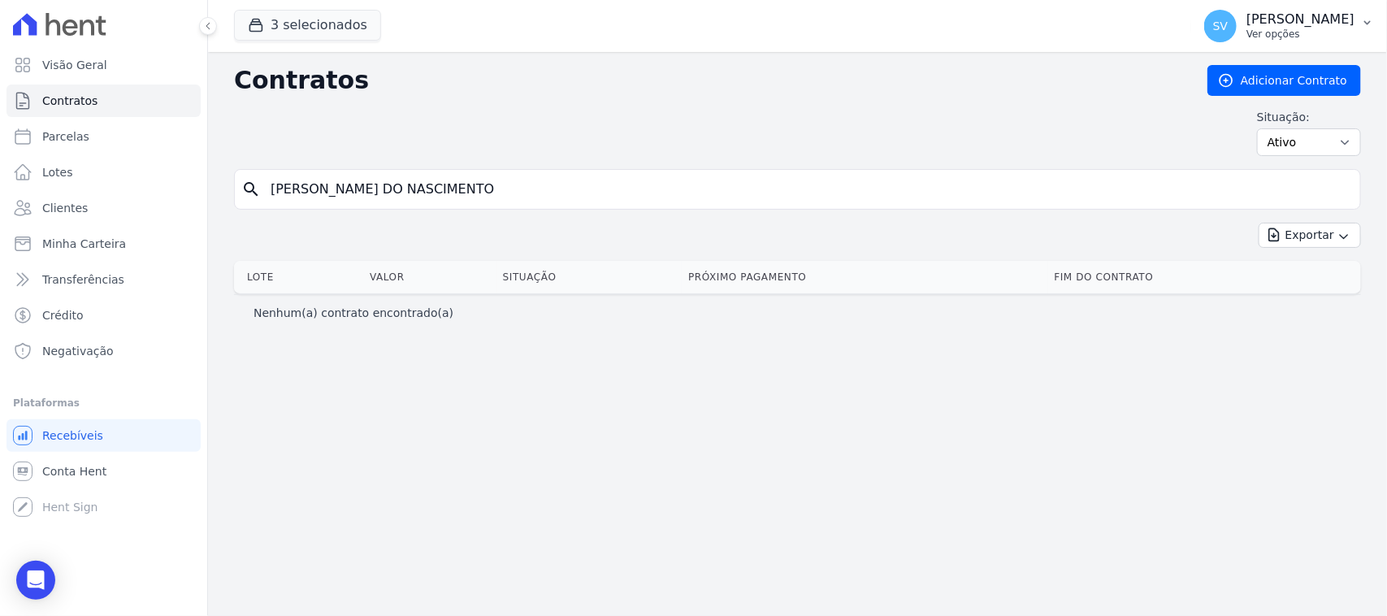
click at [1247, 20] on p "[PERSON_NAME]" at bounding box center [1301, 19] width 108 height 16
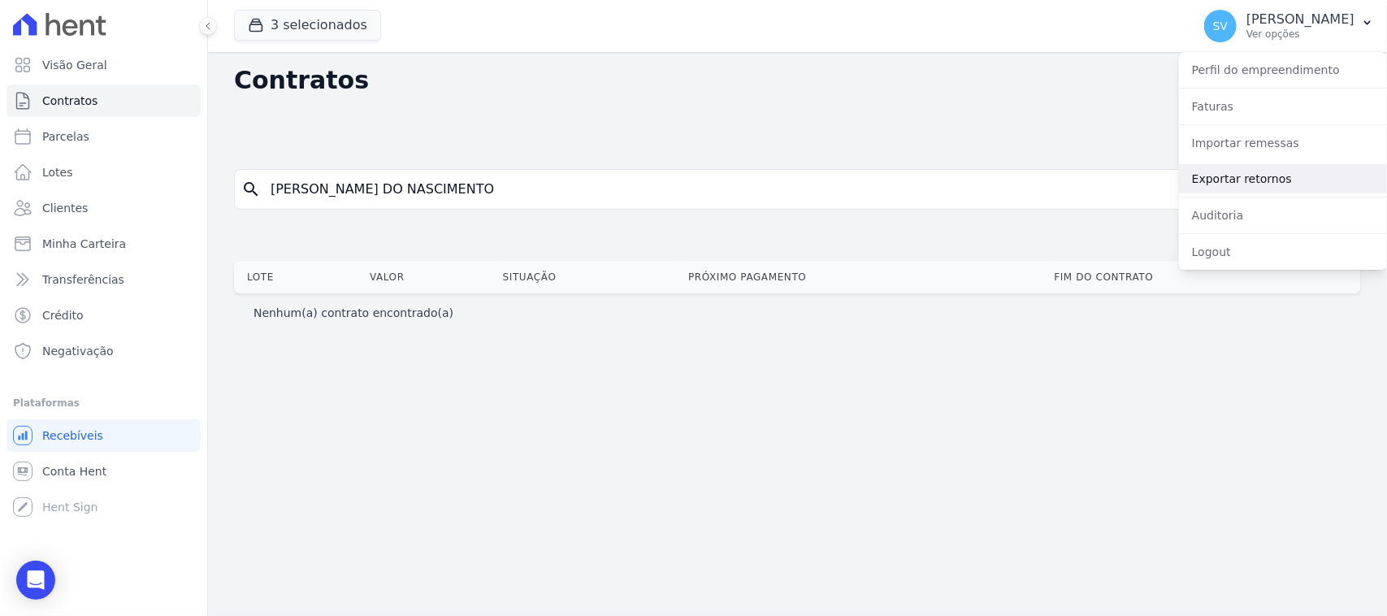
click at [1288, 172] on link "Exportar retornos" at bounding box center [1283, 178] width 208 height 29
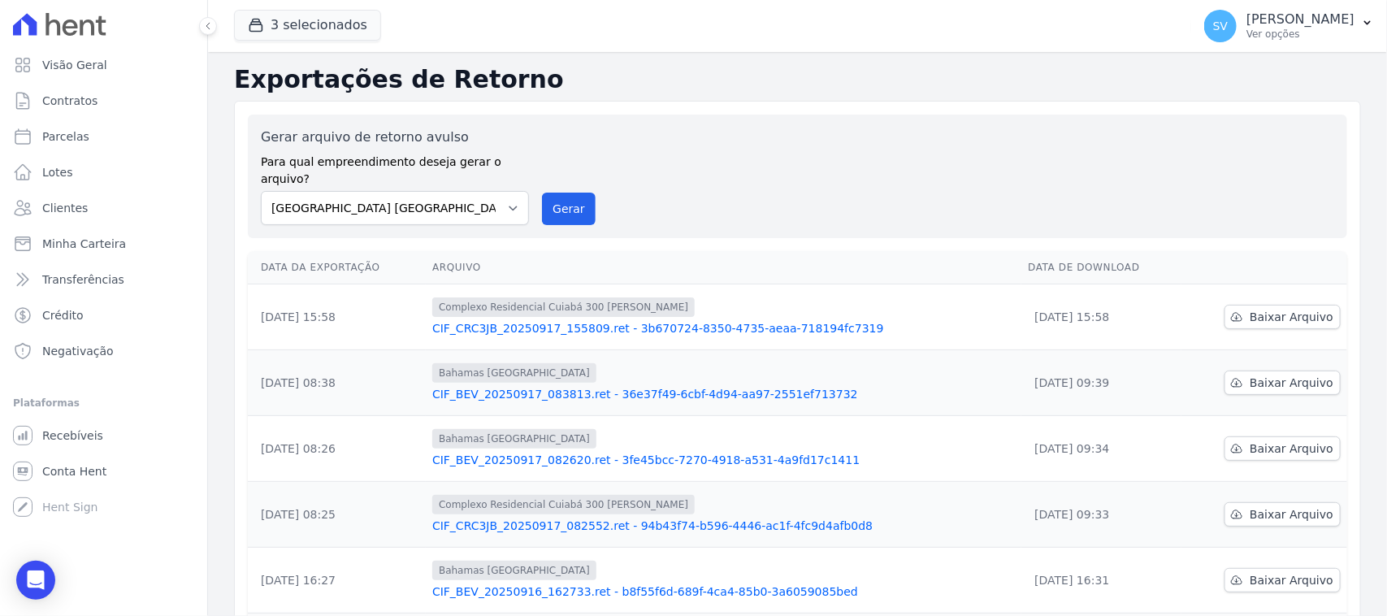
click at [852, 137] on div "Gerar arquivo de retorno avulso Para qual empreendimento deseja gerar o arquivo…" at bounding box center [798, 177] width 1074 height 98
click at [1247, 25] on p "[PERSON_NAME]" at bounding box center [1301, 19] width 108 height 16
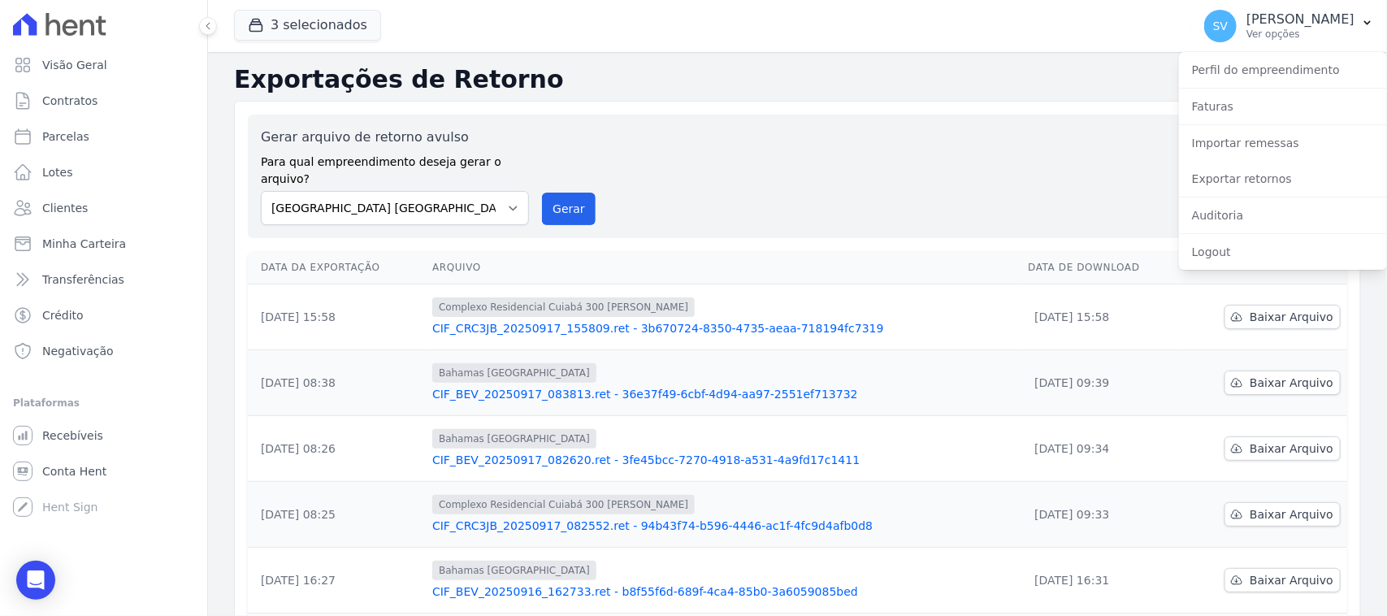
drag, startPoint x: 987, startPoint y: 93, endPoint x: 975, endPoint y: 99, distance: 13.5
click at [982, 96] on div "Exportações de Retorno Gerar arquivo de retorno avulso Para qual empreendimento…" at bounding box center [797, 539] width 1127 height 949
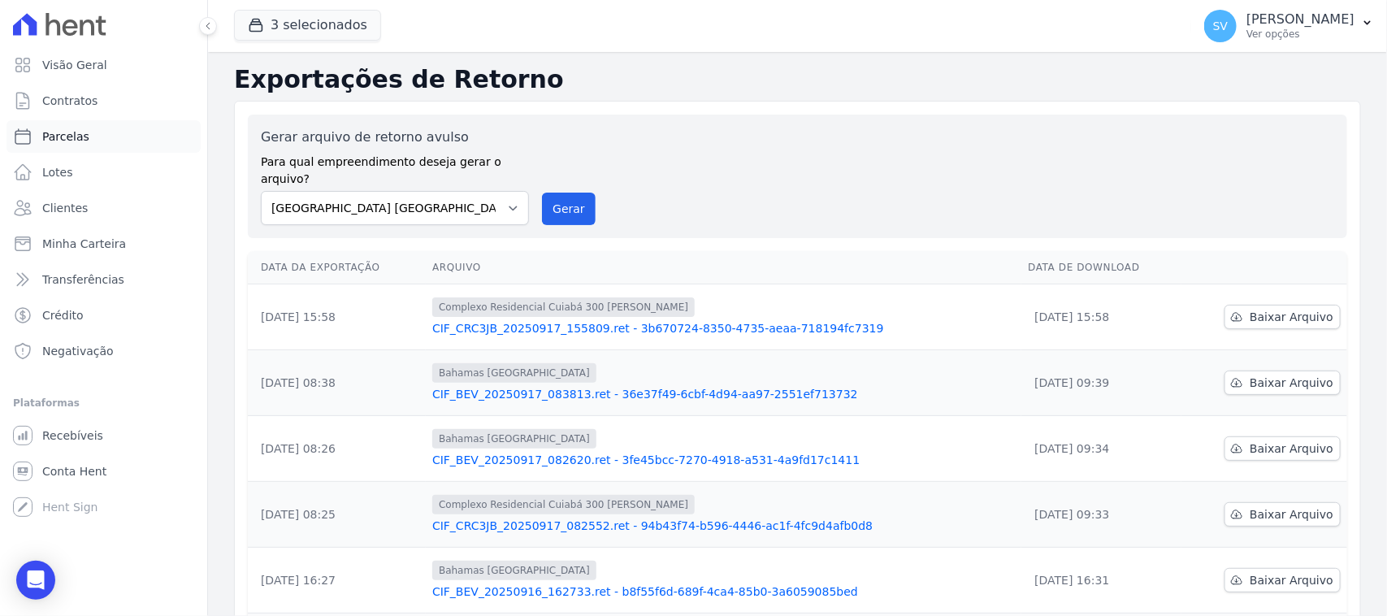
click at [111, 137] on link "Parcelas" at bounding box center [104, 136] width 194 height 33
select select
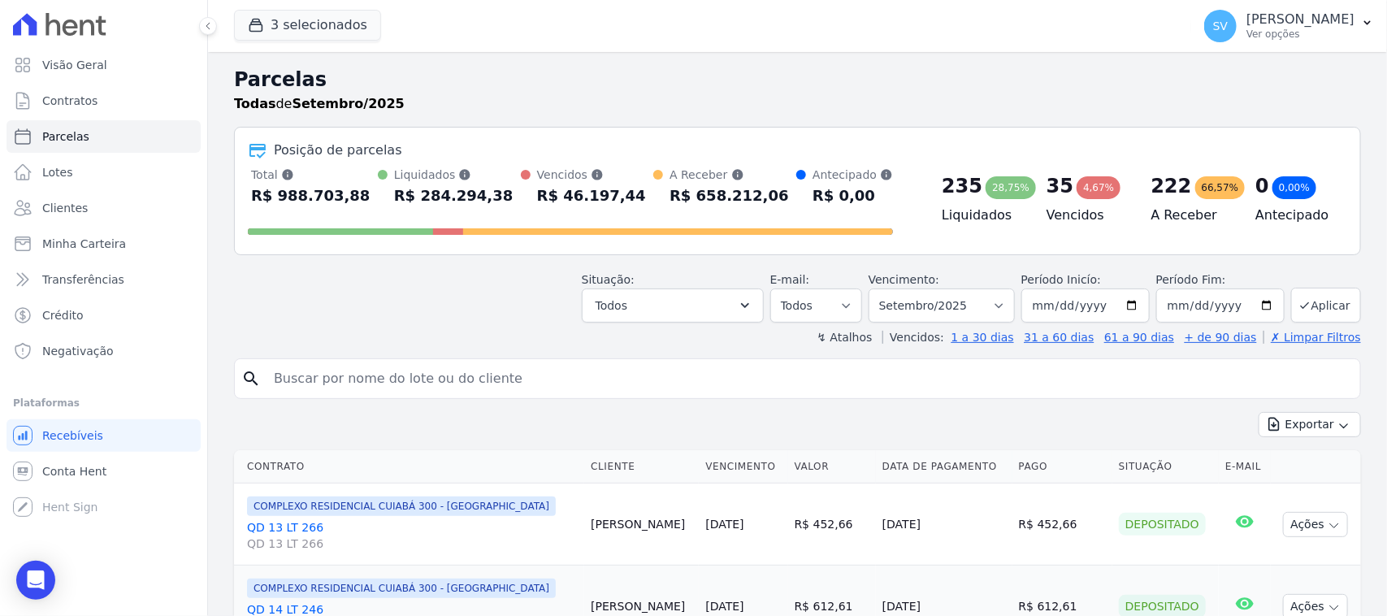
click at [498, 319] on div "Situação: Agendado Em Aberto Pago Processando Cancelado Vencido Transferindo De…" at bounding box center [797, 294] width 1127 height 58
click at [347, 315] on div "Situação: Agendado Em Aberto Pago Processando Cancelado Vencido Transferindo De…" at bounding box center [797, 294] width 1127 height 58
click at [497, 327] on header "Parcelas Todas de Setembro/2025 Posição de parcelas Total Soma das parcelas pag…" at bounding box center [797, 205] width 1127 height 280
click at [111, 137] on link "Parcelas" at bounding box center [104, 136] width 194 height 33
select select
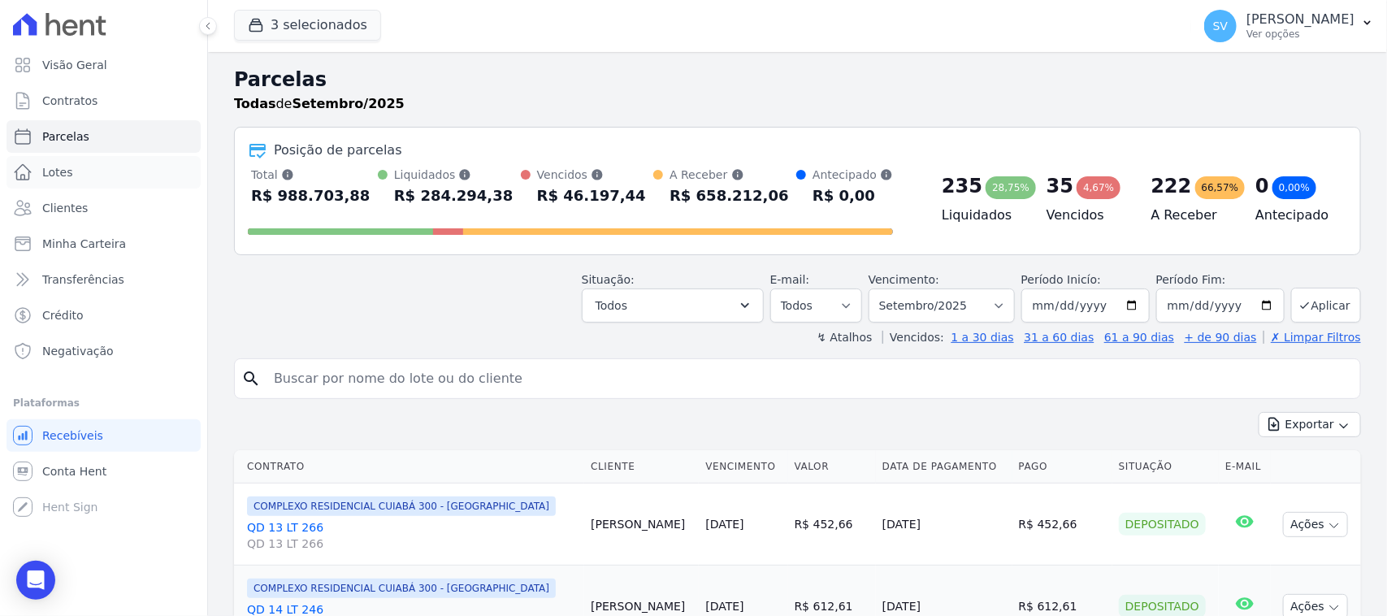
click at [120, 169] on link "Lotes" at bounding box center [104, 172] width 194 height 33
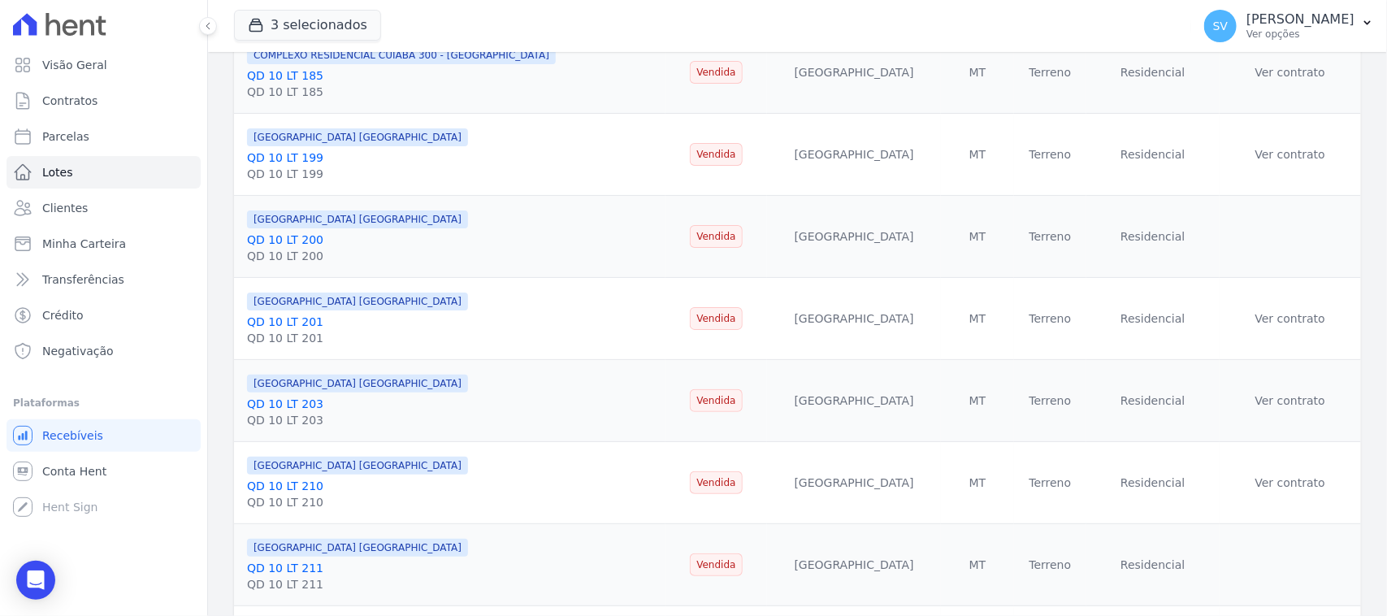
scroll to position [1794, 0]
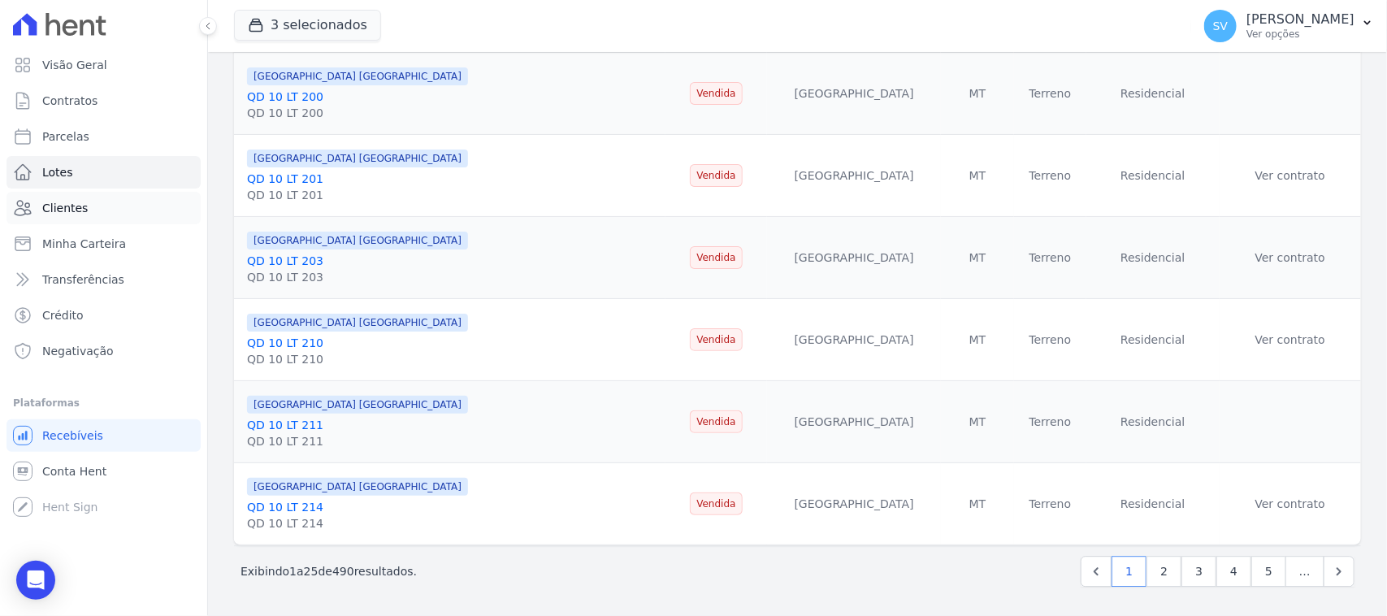
click at [140, 203] on link "Clientes" at bounding box center [104, 208] width 194 height 33
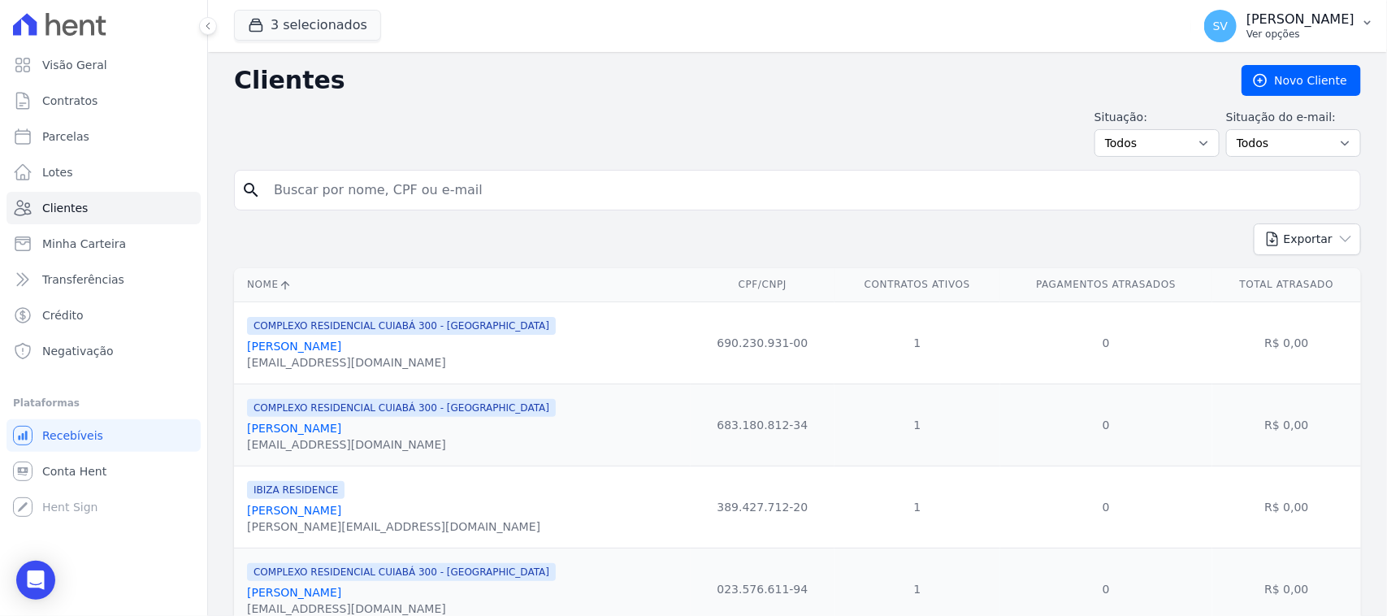
drag, startPoint x: 1169, startPoint y: 10, endPoint x: 1216, endPoint y: 63, distance: 70.8
click at [1204, 11] on div "SV [PERSON_NAME] Ver opções" at bounding box center [1279, 26] width 150 height 33
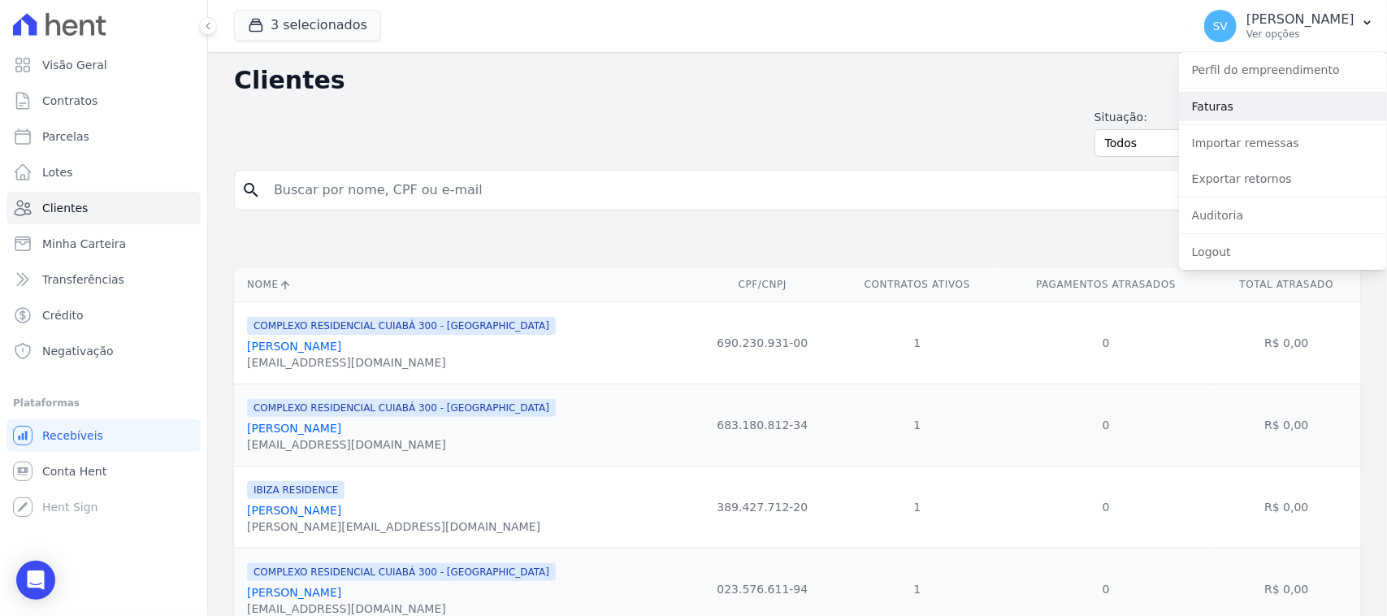
click at [1230, 107] on link "Faturas" at bounding box center [1283, 106] width 208 height 29
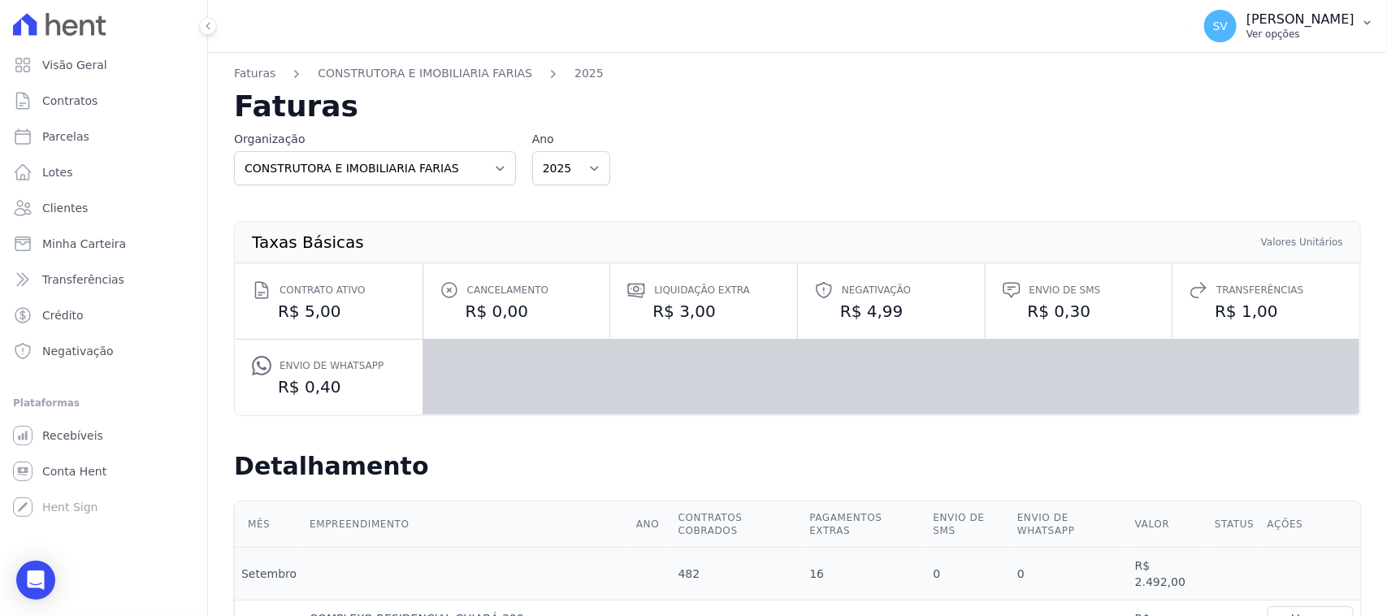
click at [1238, 10] on div "SV [PERSON_NAME] Ver opções" at bounding box center [1279, 26] width 150 height 33
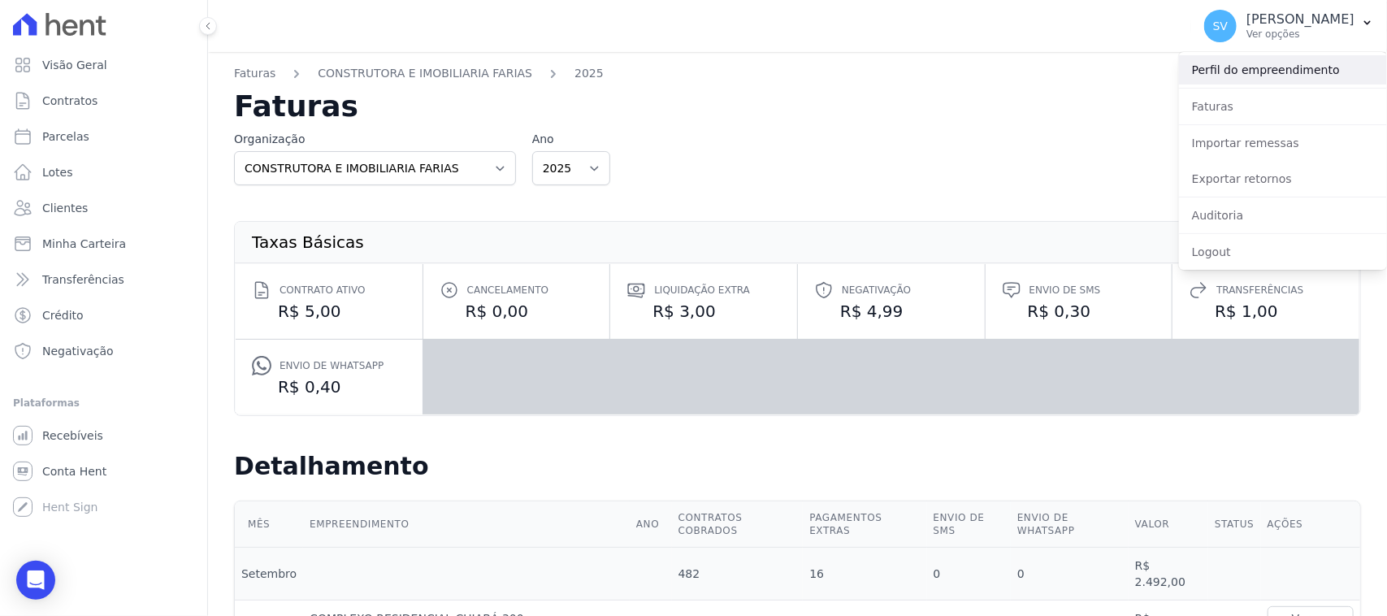
click at [1239, 55] on link "Perfil do empreendimento" at bounding box center [1283, 69] width 208 height 29
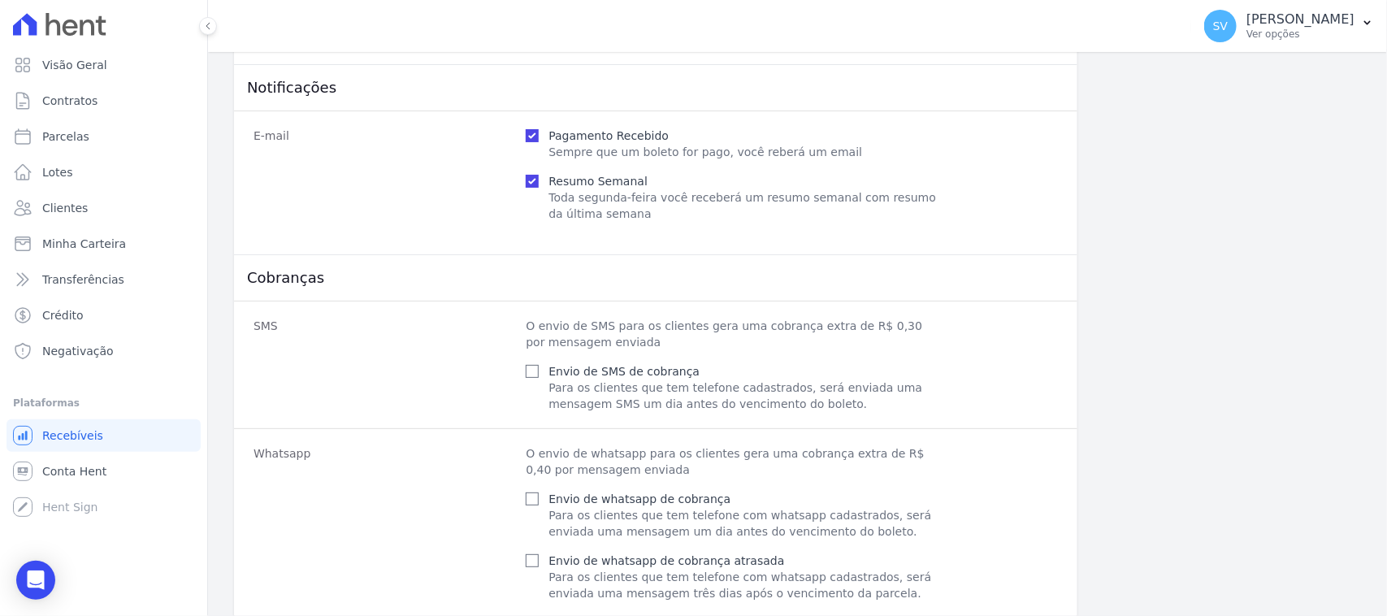
scroll to position [948, 0]
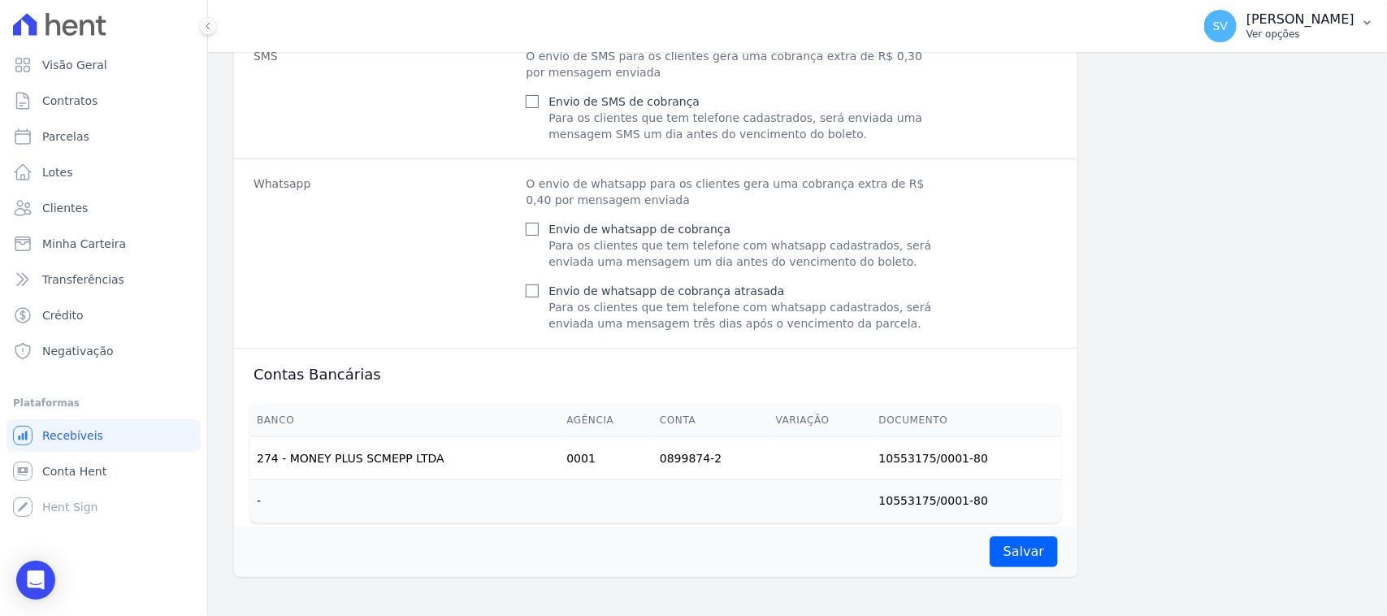
click at [1247, 35] on p "Ver opções" at bounding box center [1301, 34] width 108 height 13
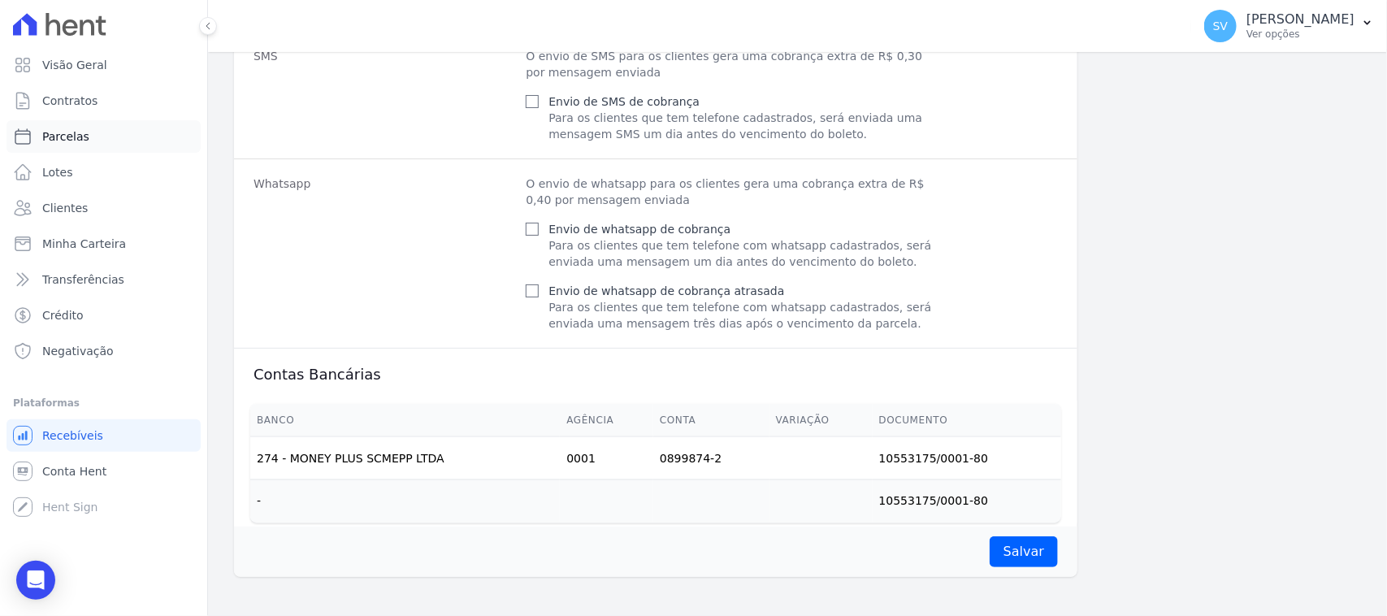
click at [102, 142] on link "Parcelas" at bounding box center [104, 136] width 194 height 33
select select
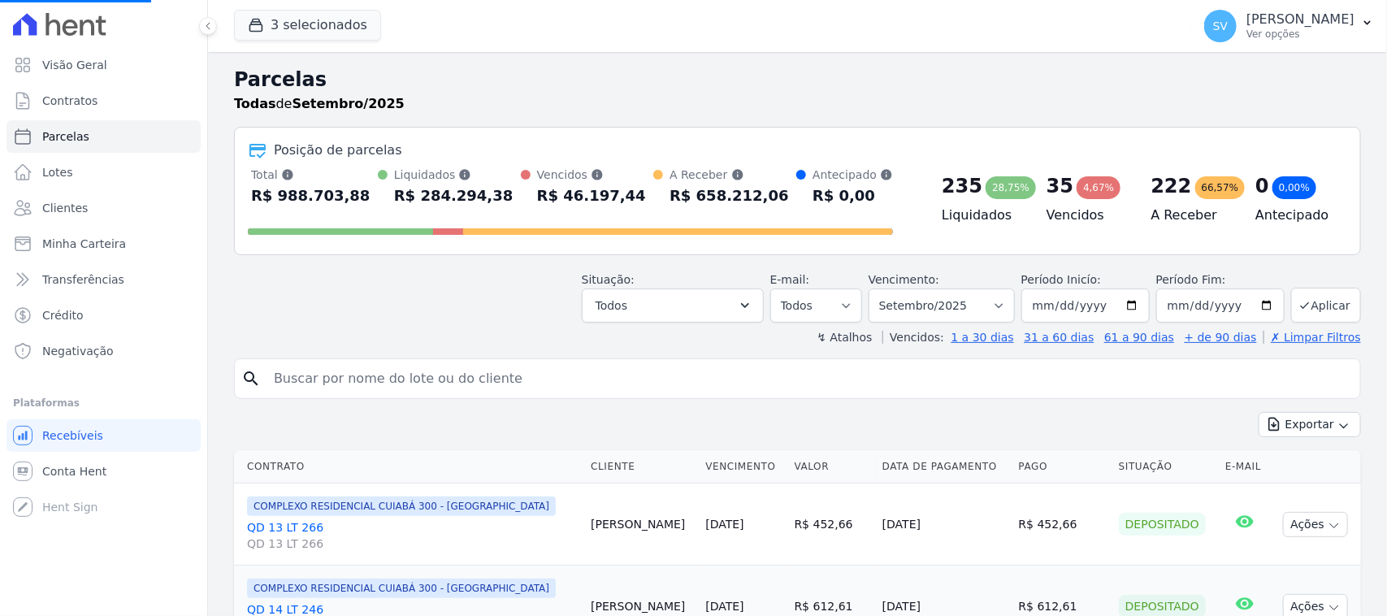
select select
click at [1004, 107] on div "Todas de Setembro/2025" at bounding box center [797, 104] width 1127 height 20
